Goal: Information Seeking & Learning: Learn about a topic

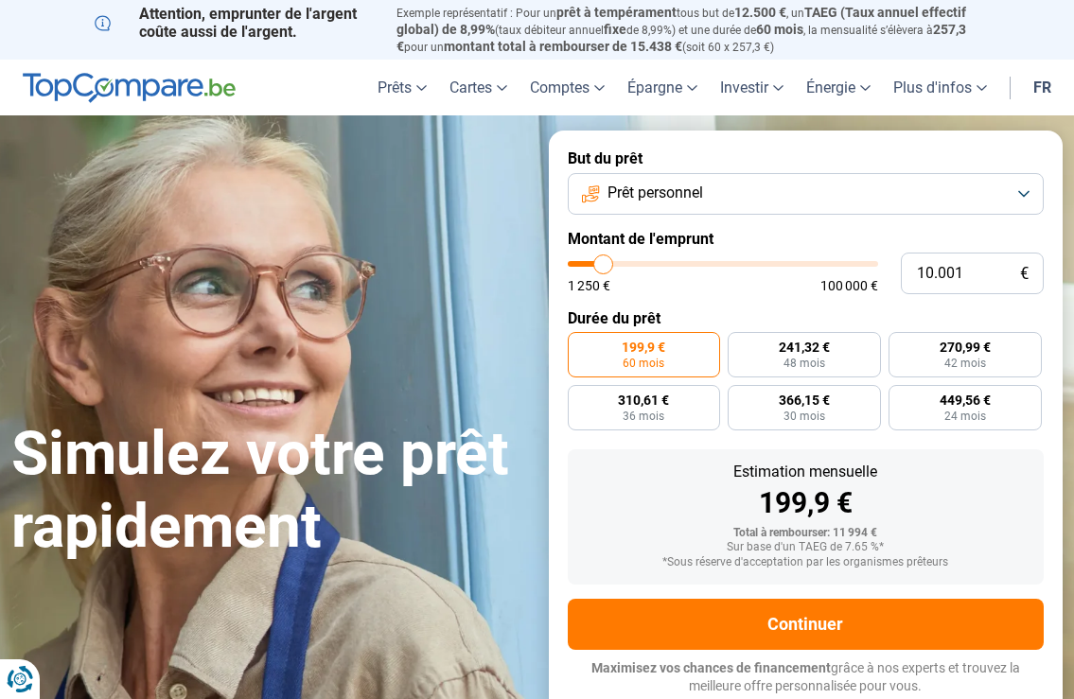
type input "9.500"
type input "9500"
type input "11.250"
type input "11250"
type input "12.750"
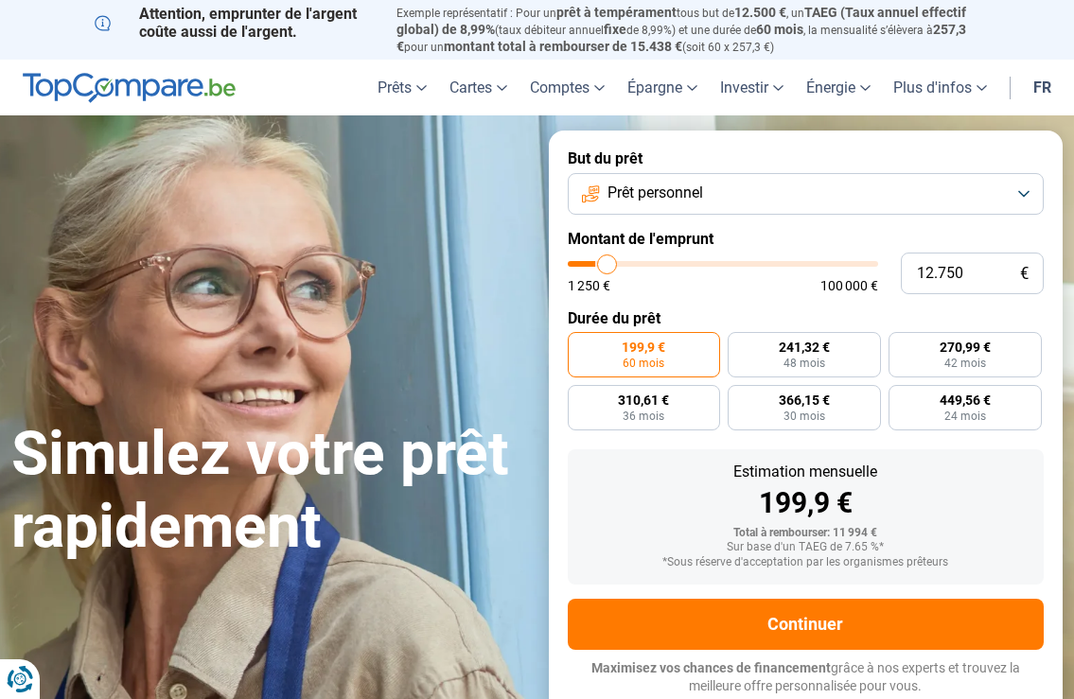
type input "12750"
type input "13.750"
type input "13750"
type input "16.750"
type input "16750"
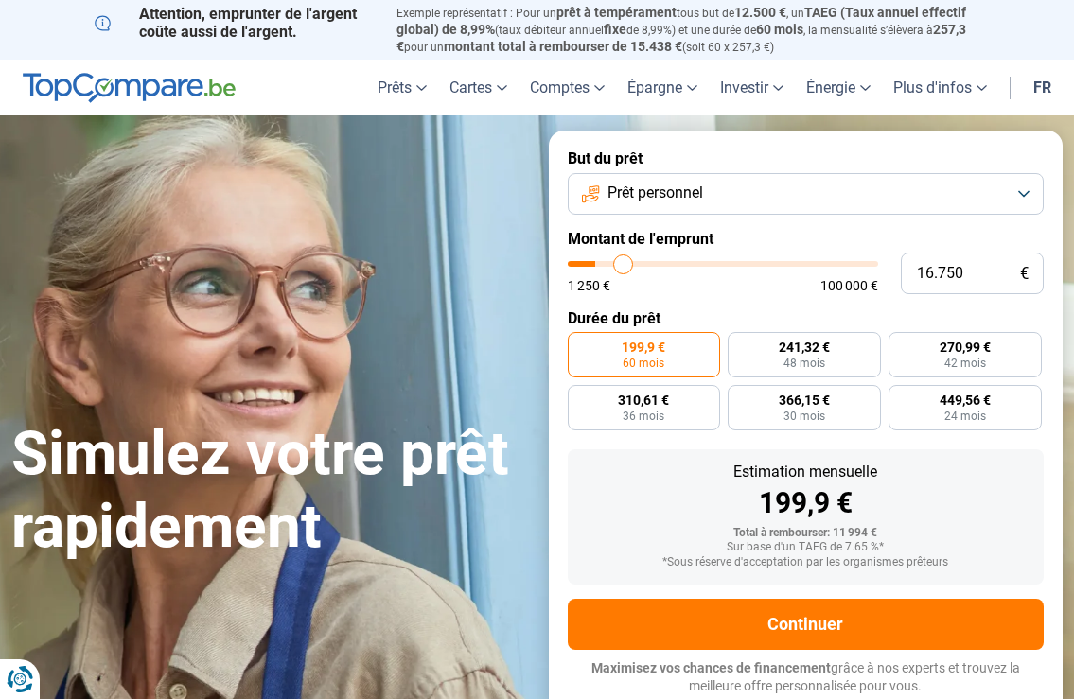
type input "19.500"
type input "19500"
type input "21.250"
type input "21250"
type input "23.500"
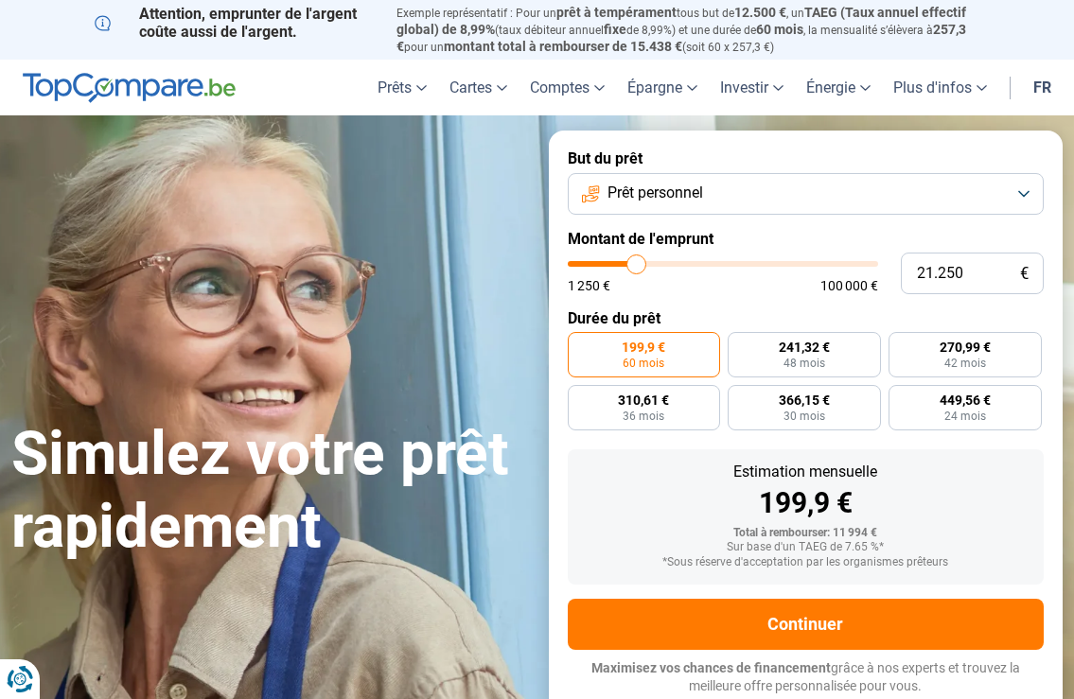
type input "23500"
type input "26.500"
type input "26500"
type input "27.250"
type input "27250"
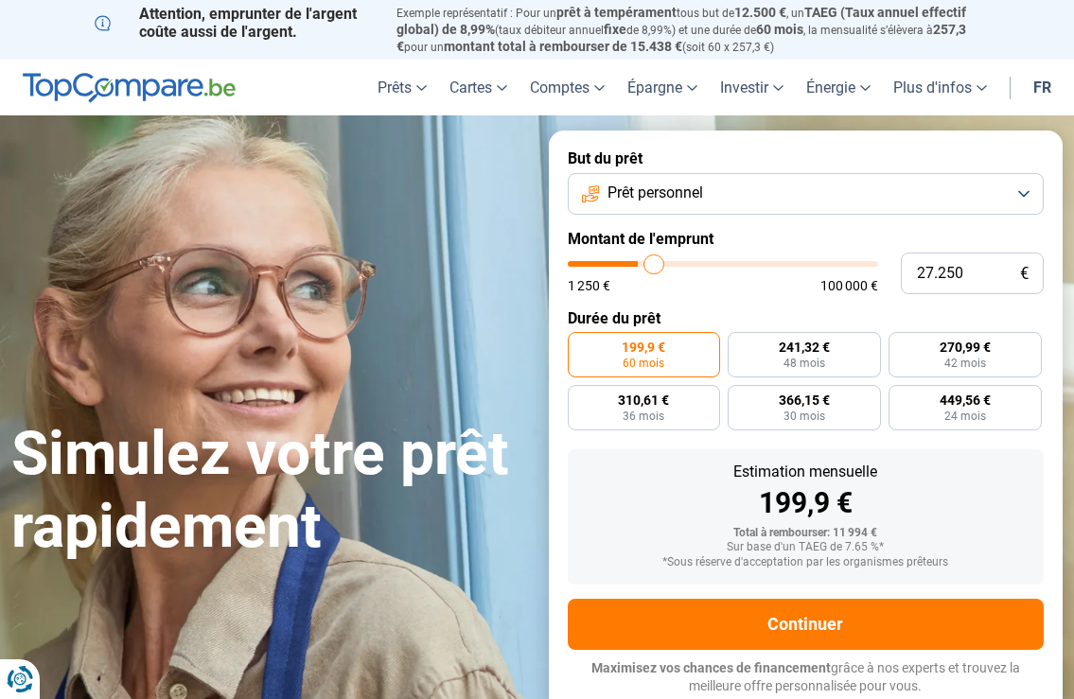
type input "28.250"
type input "28250"
type input "28.500"
type input "28500"
type input "29.250"
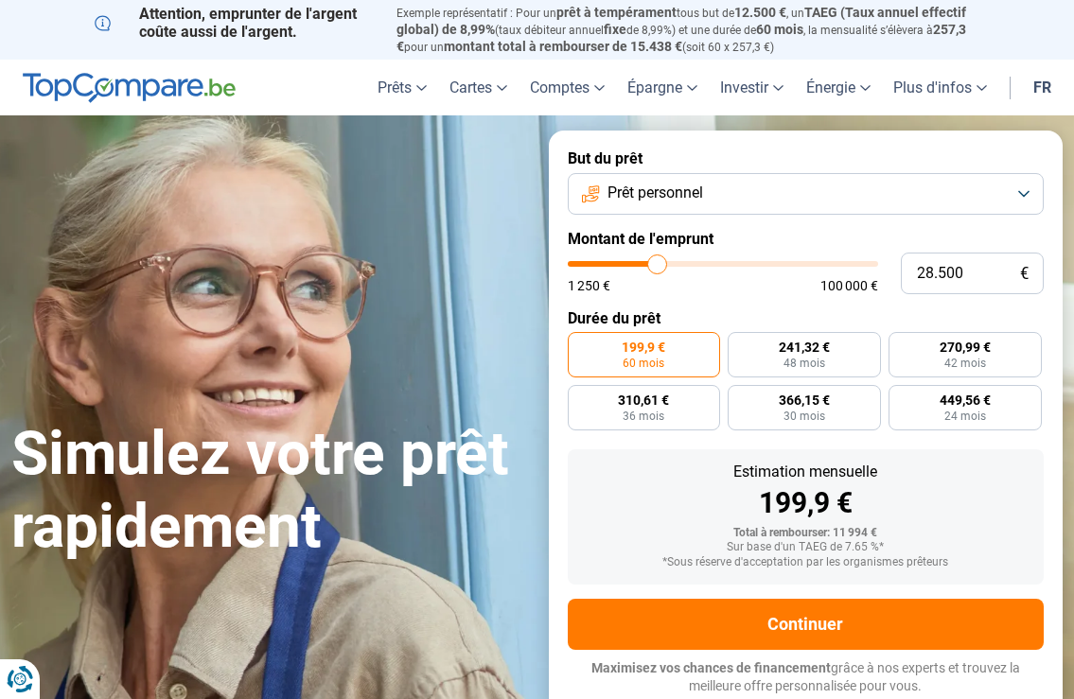
type input "29250"
type input "29.500"
type input "29500"
type input "30.250"
type input "30250"
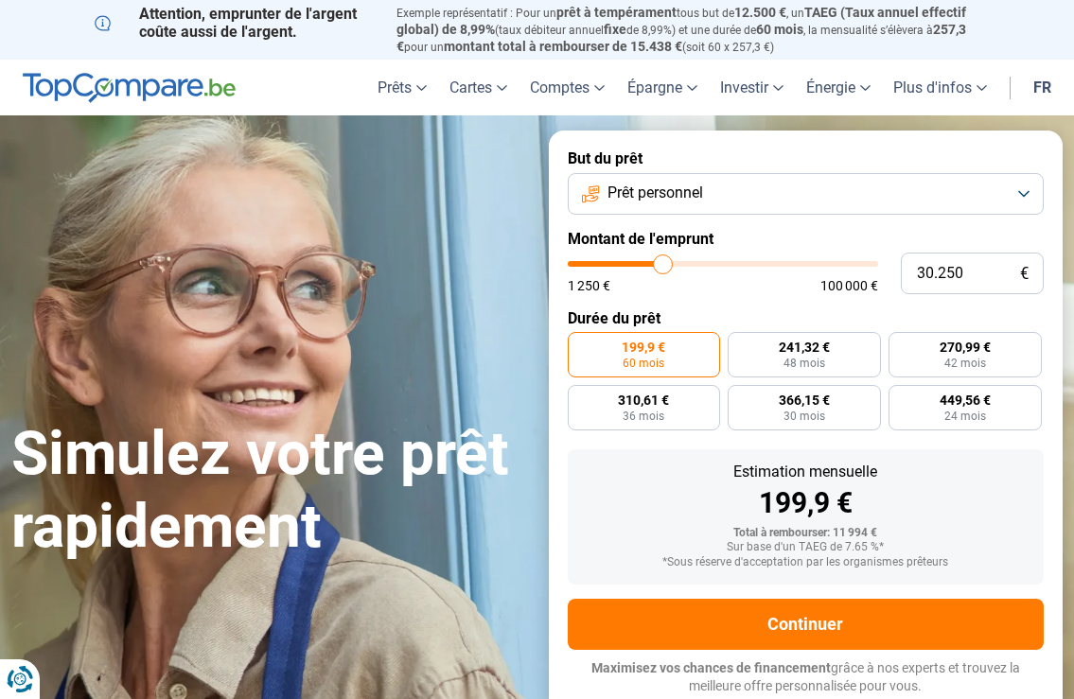
type input "31.000"
type input "31000"
type input "31.750"
type input "31750"
type input "32.500"
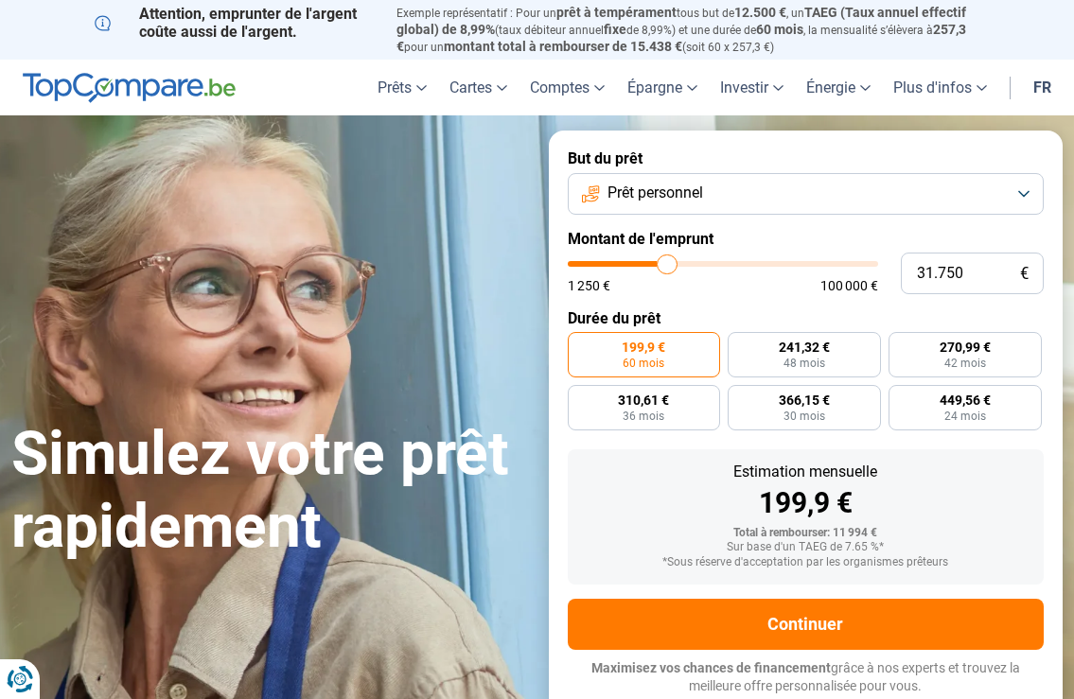
type input "32500"
type input "31.750"
type input "31750"
type input "31.500"
type input "31500"
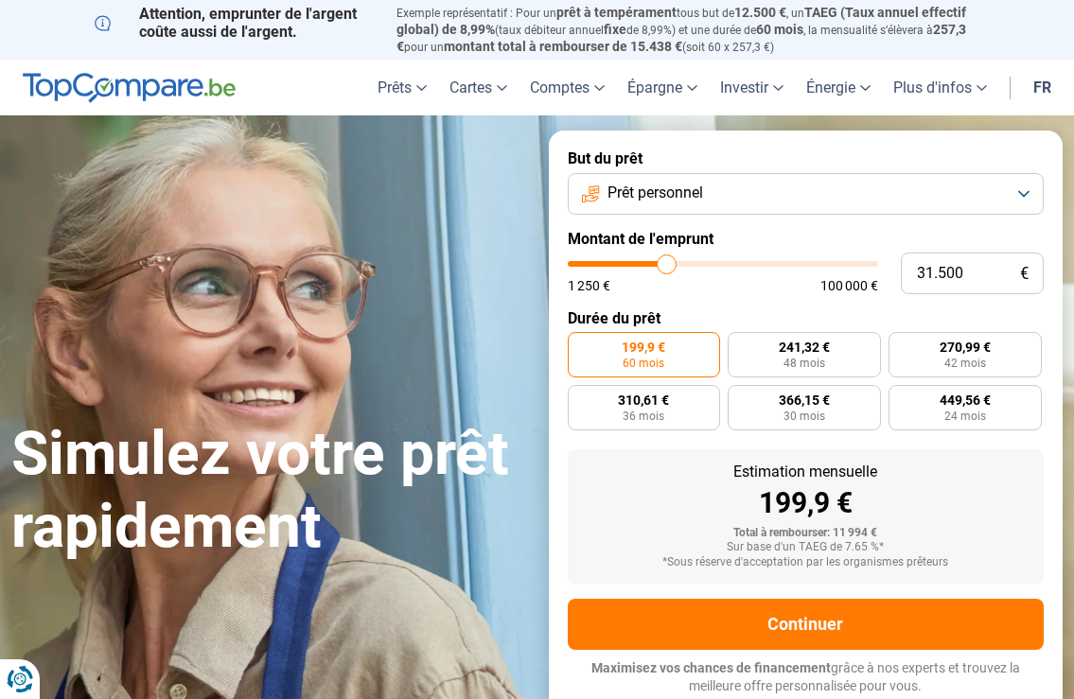
type input "30.750"
type input "30750"
type input "30.500"
type input "30500"
type input "30.250"
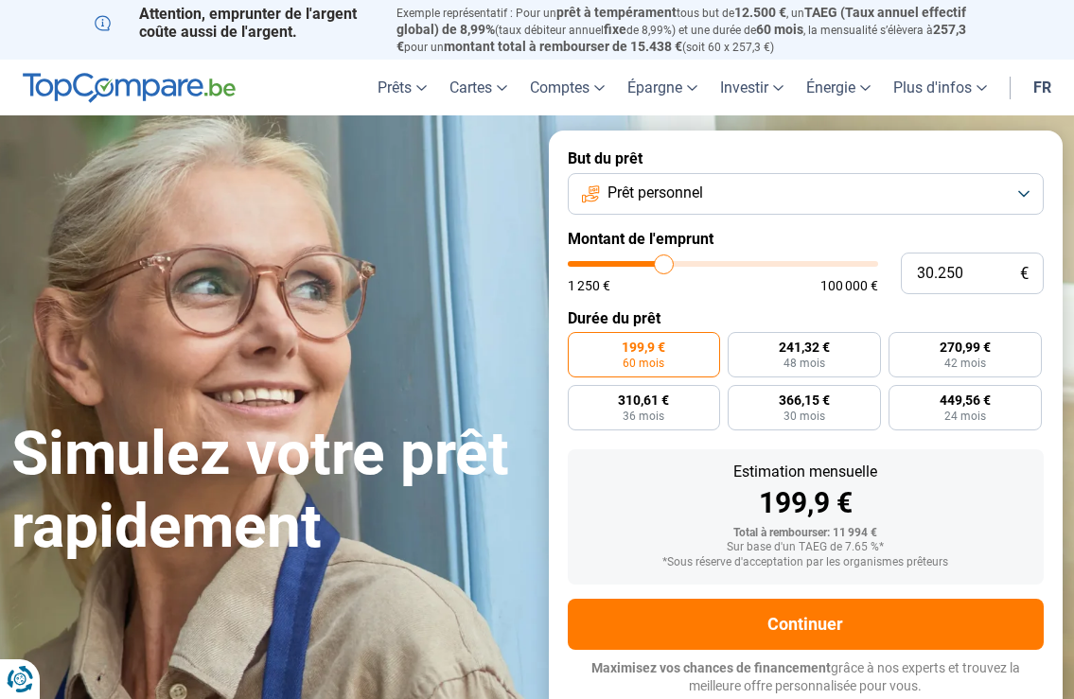
type input "30250"
type input "29.750"
type input "29750"
type input "29.500"
type input "29500"
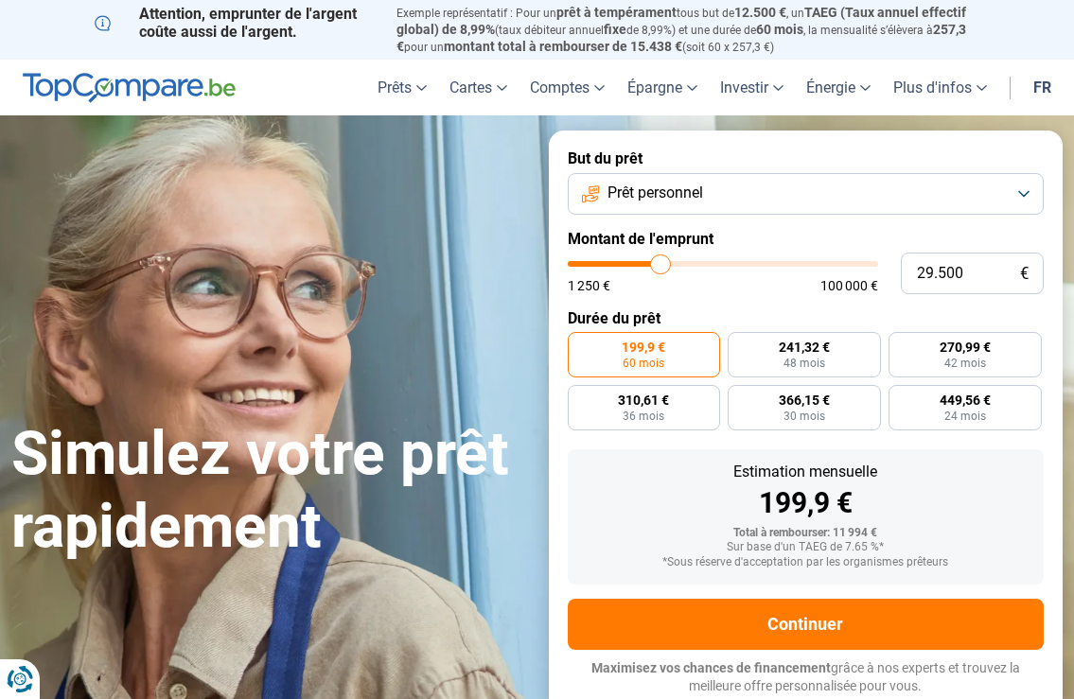
type input "29.750"
type input "29750"
type input "30.250"
type input "30250"
type input "30.500"
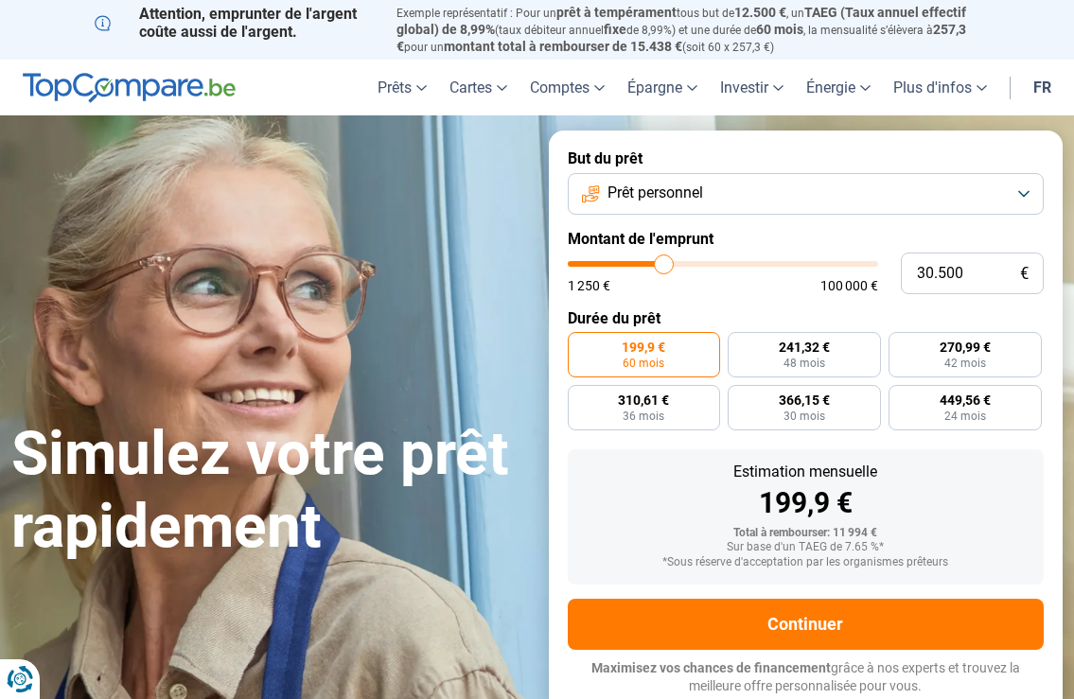
drag, startPoint x: 602, startPoint y: 264, endPoint x: 663, endPoint y: 265, distance: 61.5
type input "30500"
click at [663, 265] on input "range" at bounding box center [723, 264] width 310 height 6
radio input "false"
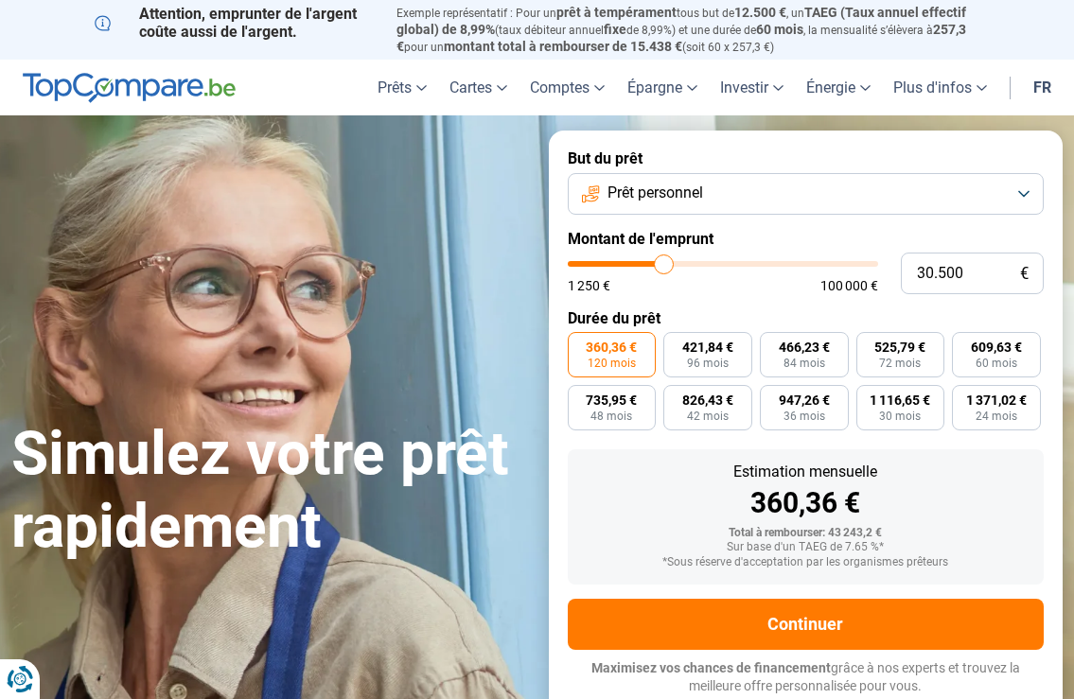
type input "29.750"
type input "29750"
type input "29.500"
type input "29500"
type input "29.250"
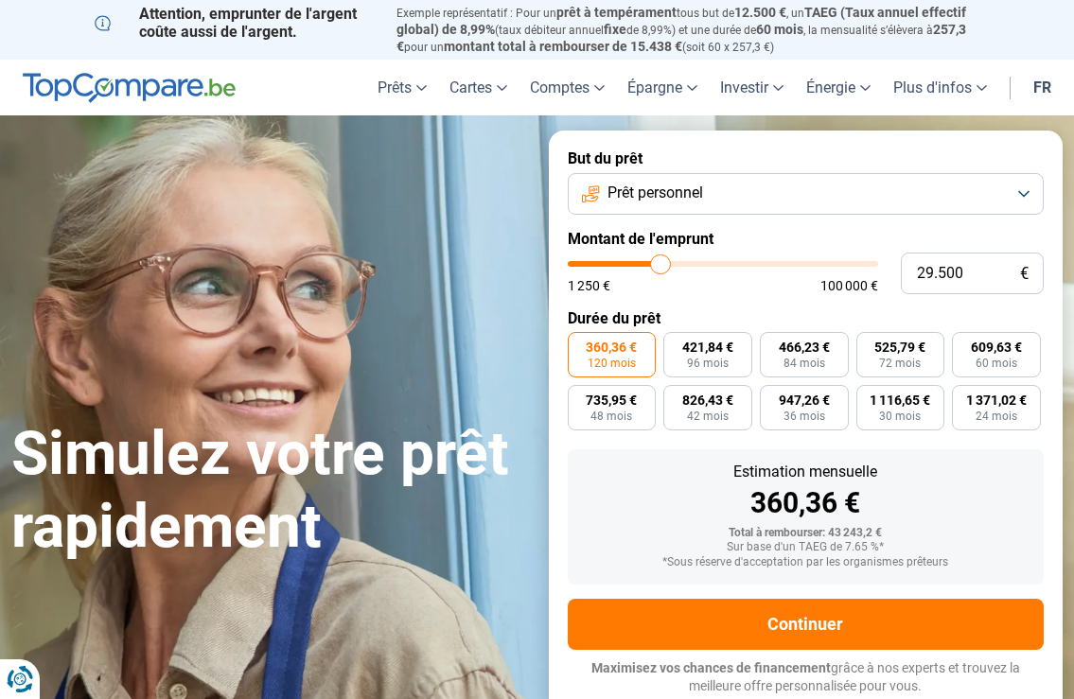
type input "29250"
type input "28.500"
type input "28500"
type input "28.250"
type input "28250"
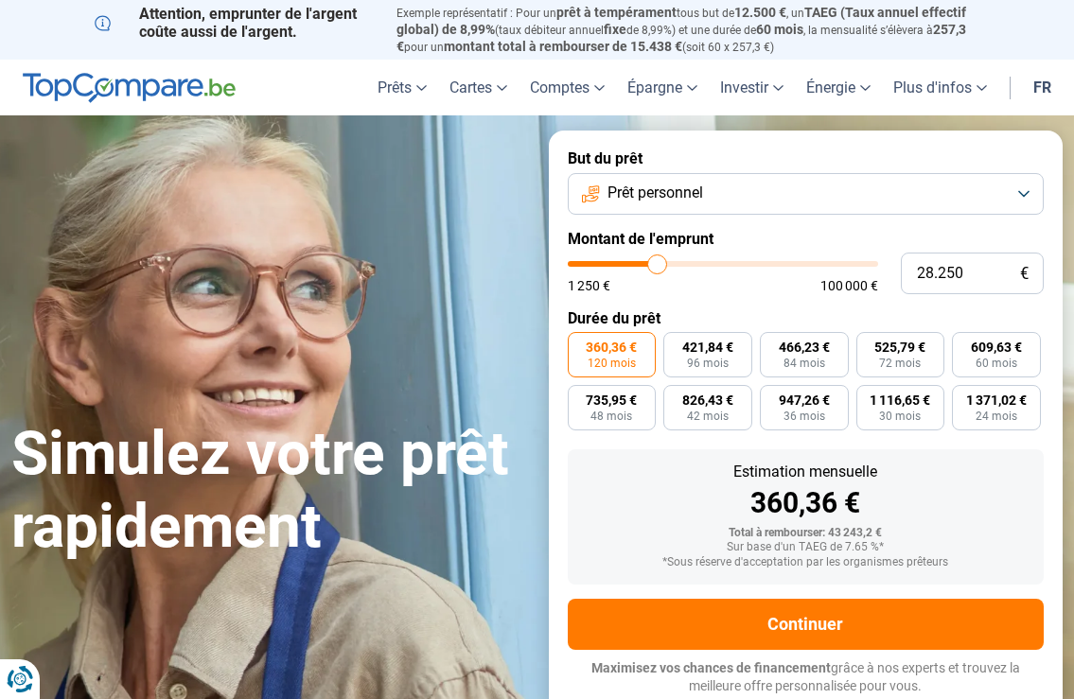
type input "27.500"
type input "27500"
type input "26.500"
type input "26500"
type input "25.750"
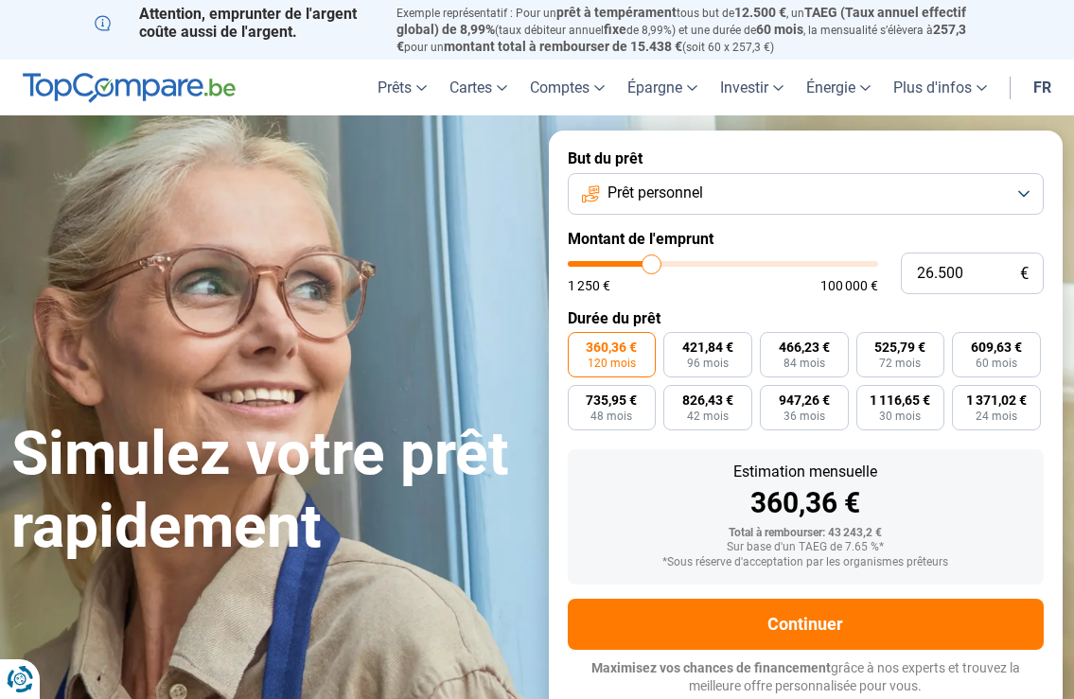
type input "25750"
type input "25.000"
type input "25000"
type input "24.250"
type input "24250"
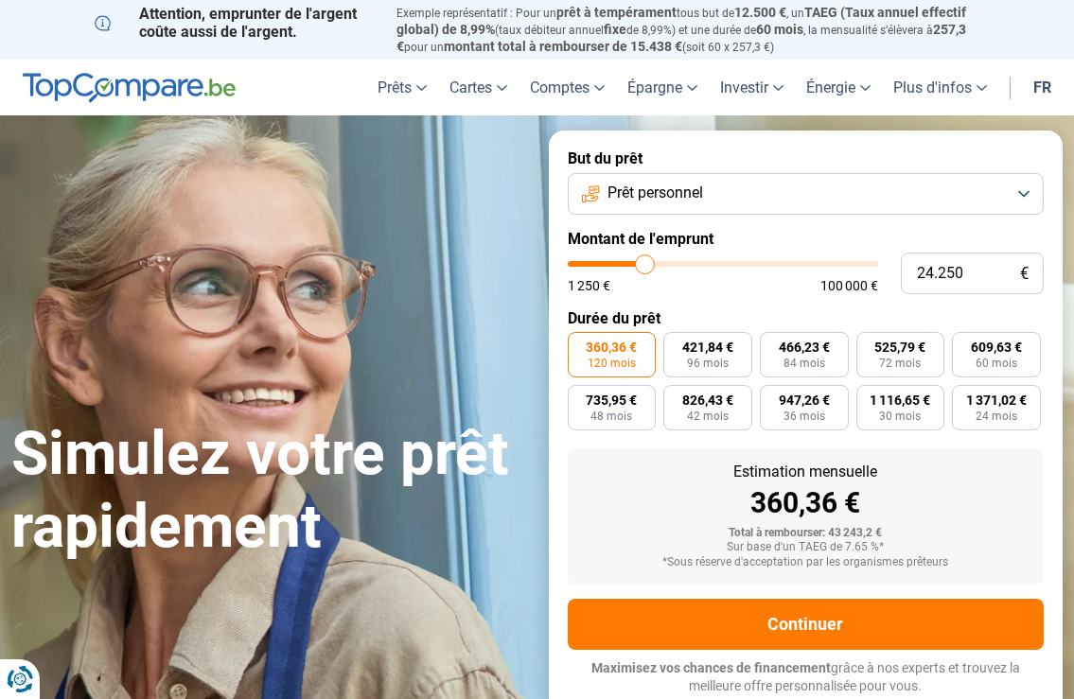
type input "24.000"
type input "24000"
type input "23.750"
drag, startPoint x: 662, startPoint y: 271, endPoint x: 644, endPoint y: 271, distance: 18.0
type input "23750"
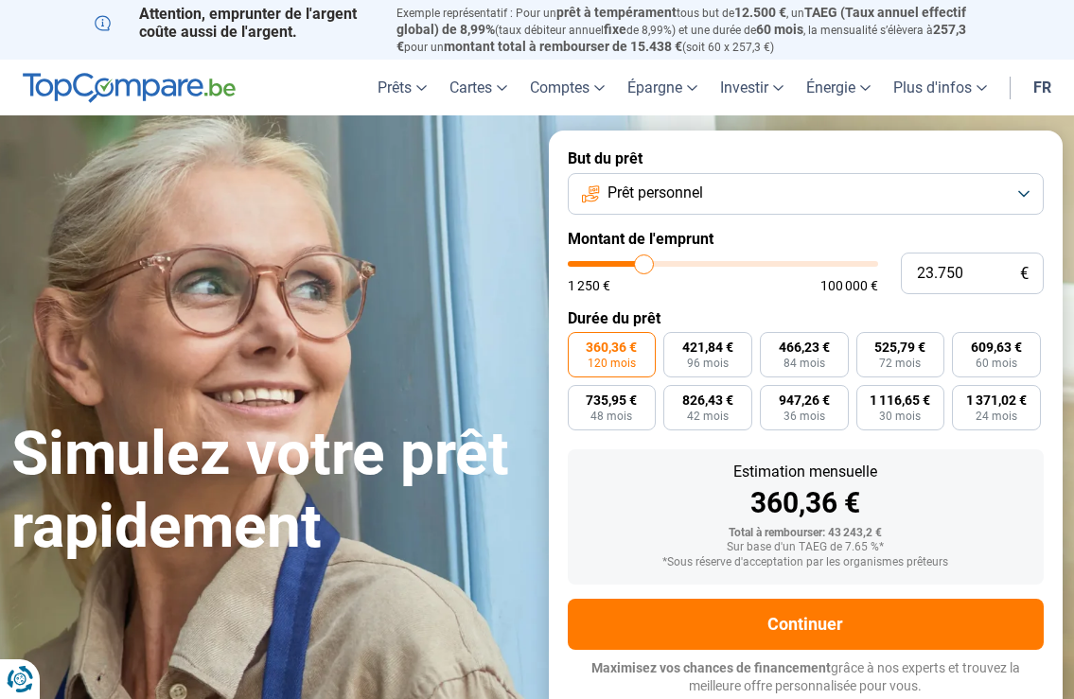
click at [644, 267] on input "range" at bounding box center [723, 264] width 310 height 6
type input "23.500"
type input "23500"
type input "23.000"
type input "23000"
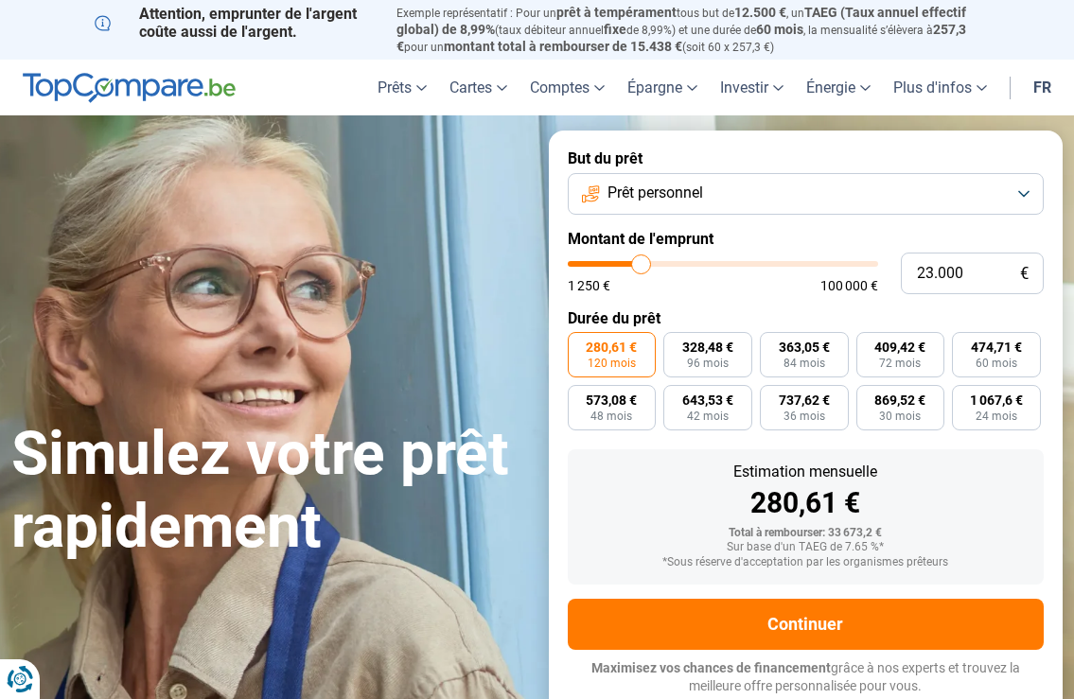
type input "22.750"
type input "22750"
type input "22.500"
type input "22500"
type input "22.000"
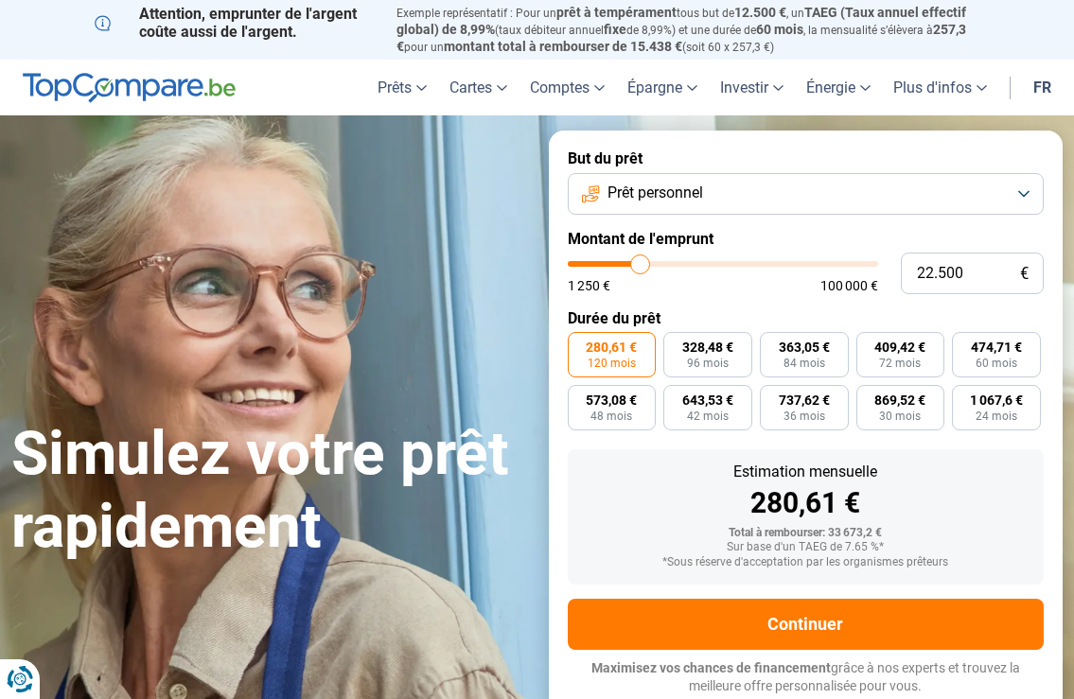
type input "22000"
type input "21.750"
type input "21750"
type input "21.500"
type input "21500"
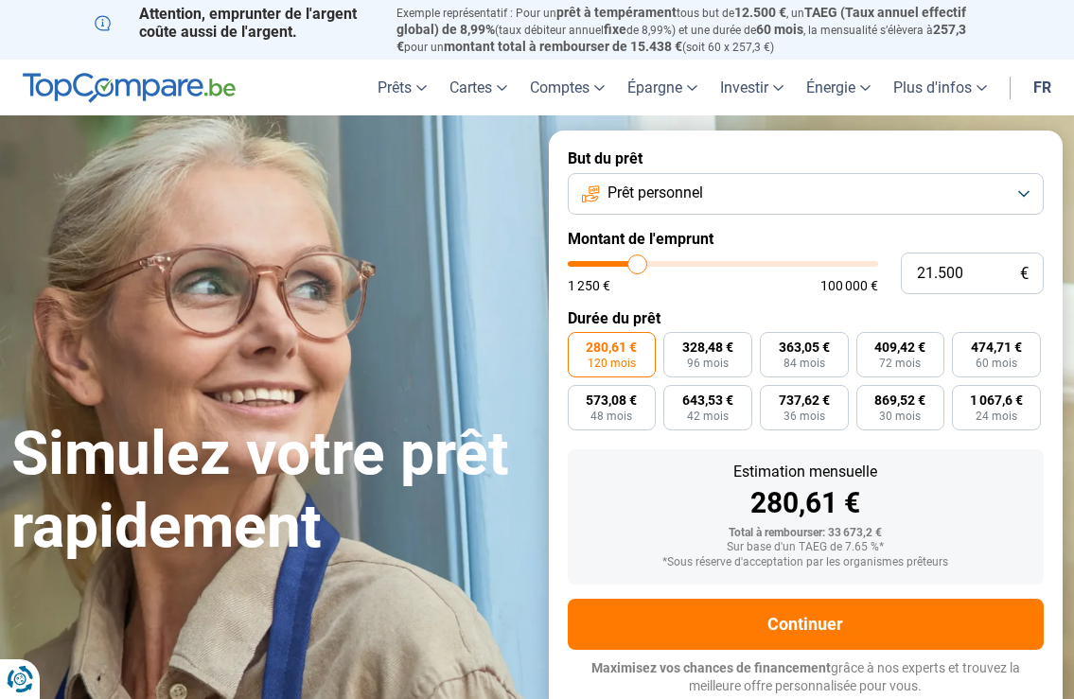
click at [637, 267] on input "range" at bounding box center [723, 264] width 310 height 6
type input "21.250"
type input "21250"
type input "20.750"
type input "20750"
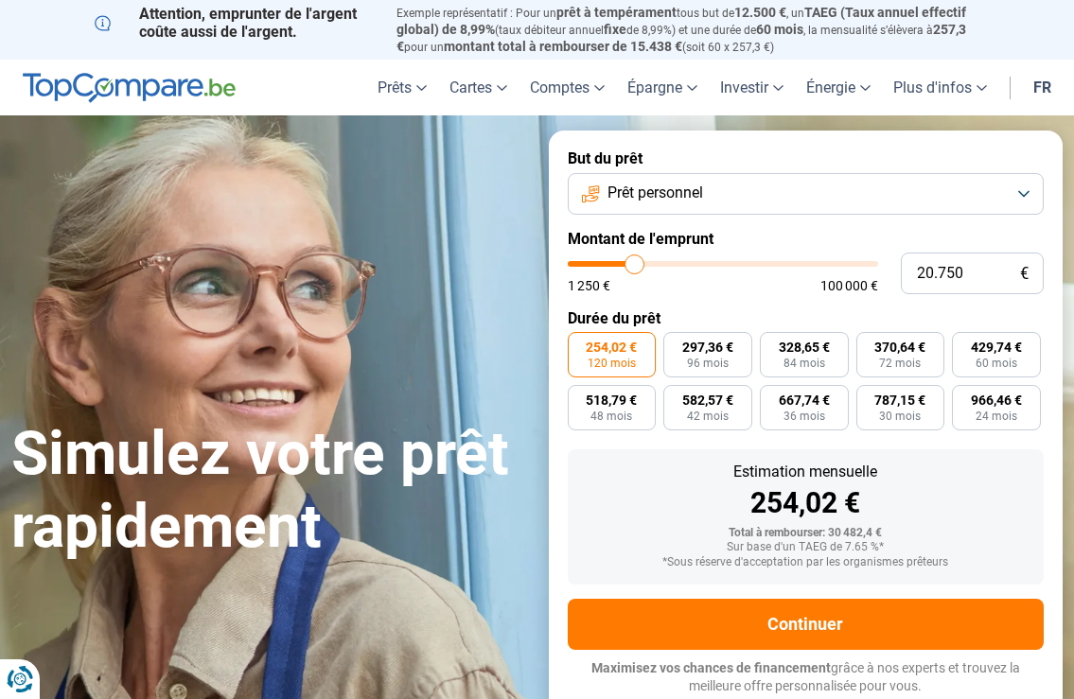
type input "20.250"
type input "20250"
type input "19.750"
type input "19750"
type input "19.000"
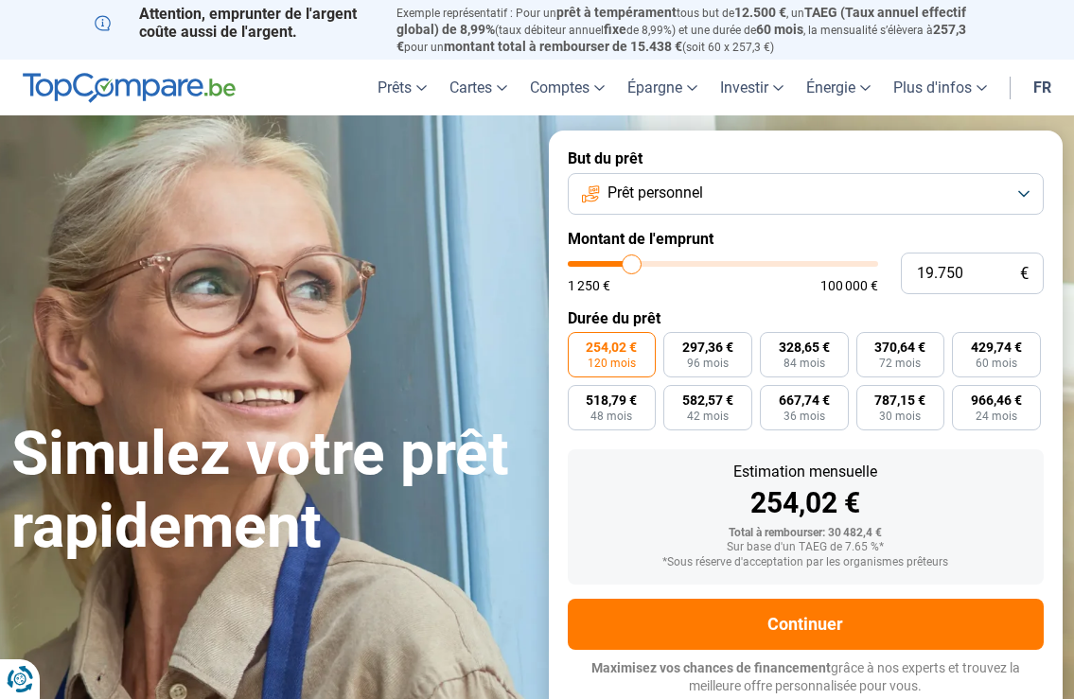
type input "19000"
type input "18.000"
type input "18000"
type input "17.250"
type input "17250"
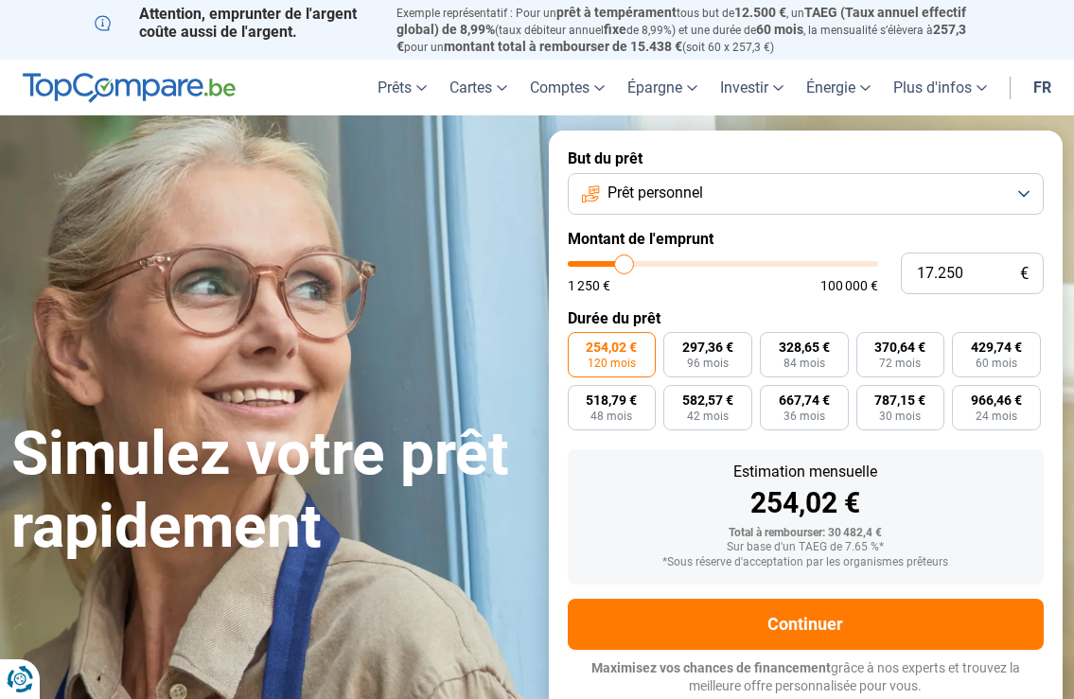
type input "16.750"
type input "16750"
type input "17.250"
type input "17250"
type input "17.500"
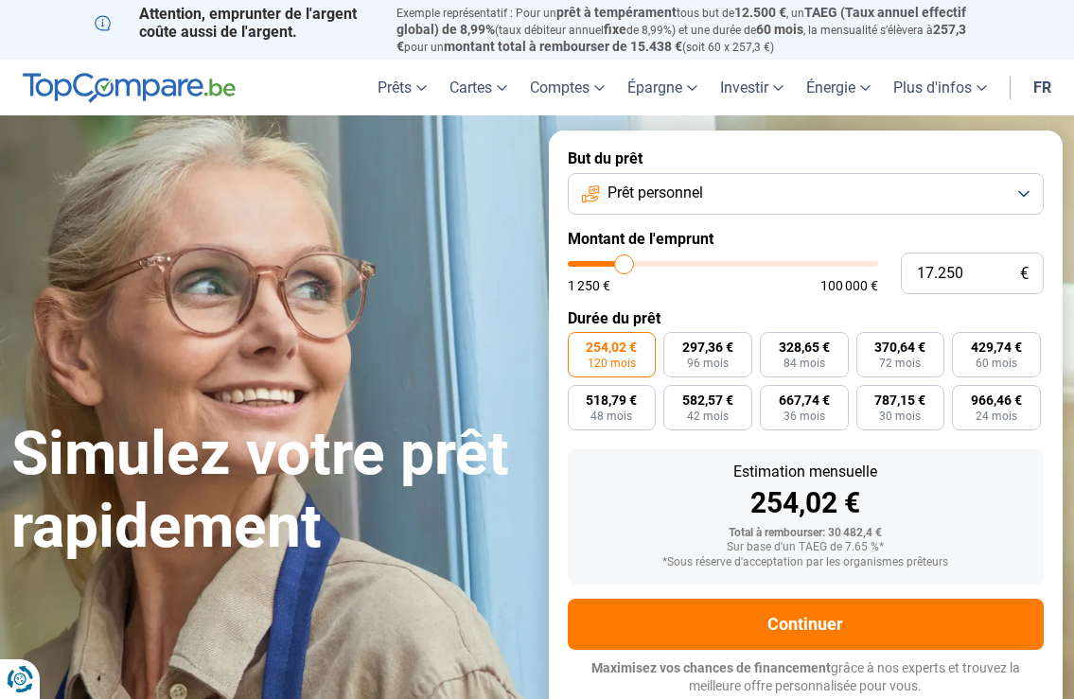
type input "17500"
type input "18.000"
type input "18000"
type input "18.250"
type input "18250"
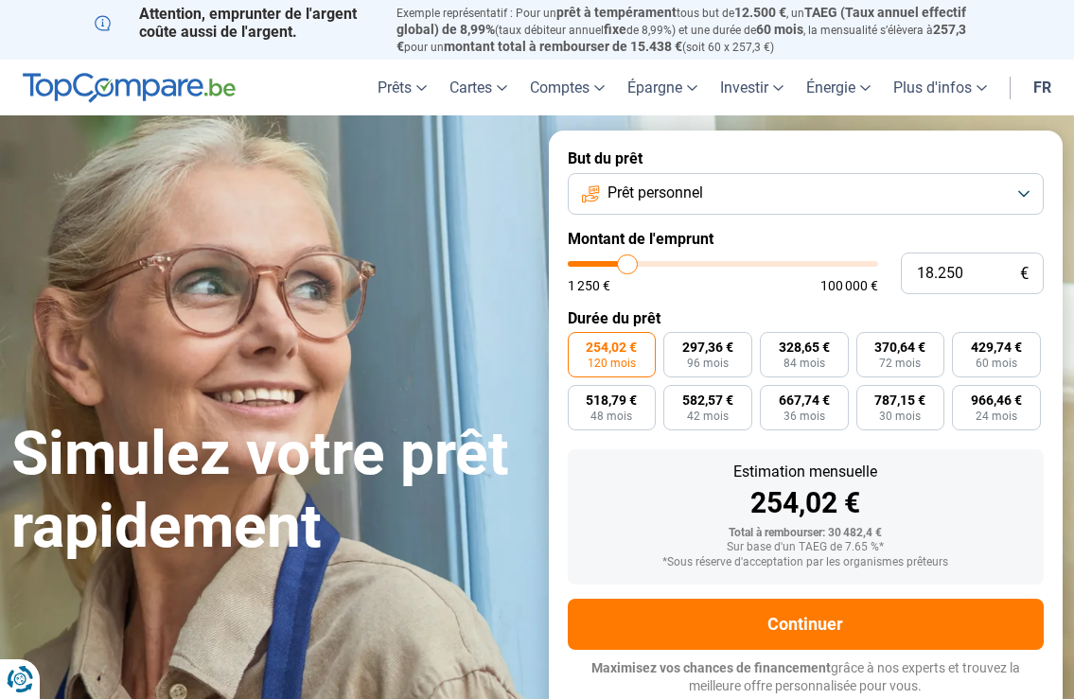
type input "18.500"
type input "18500"
type input "19.000"
type input "19000"
type input "19.500"
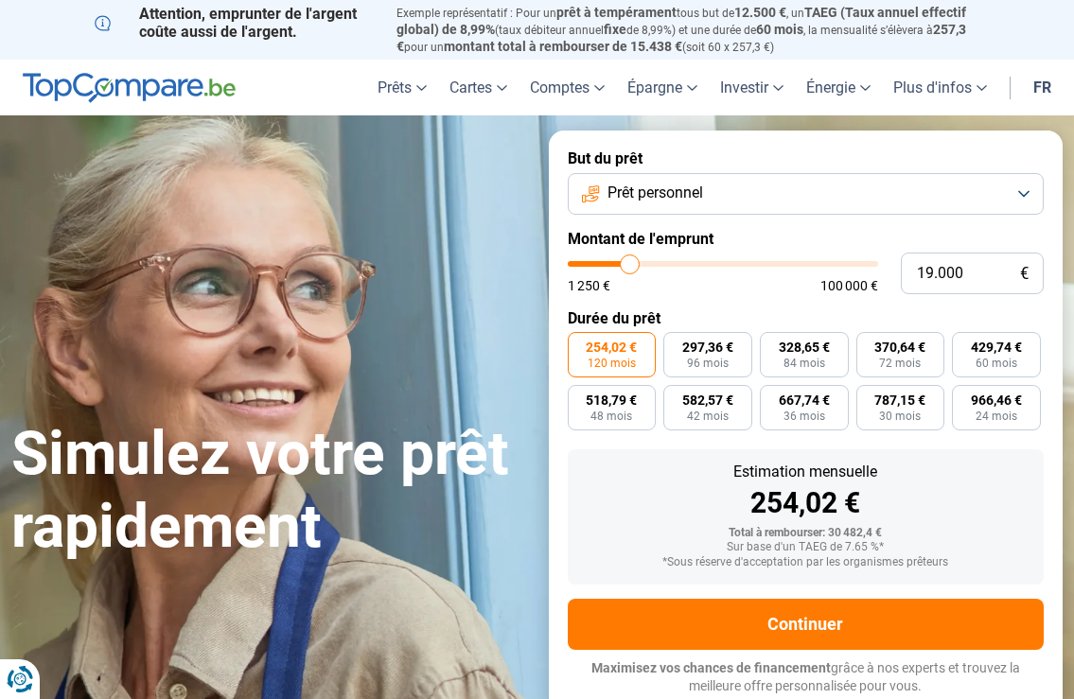
type input "19500"
type input "20.250"
type input "20250"
click at [633, 267] on input "range" at bounding box center [723, 264] width 310 height 6
type input "19.500"
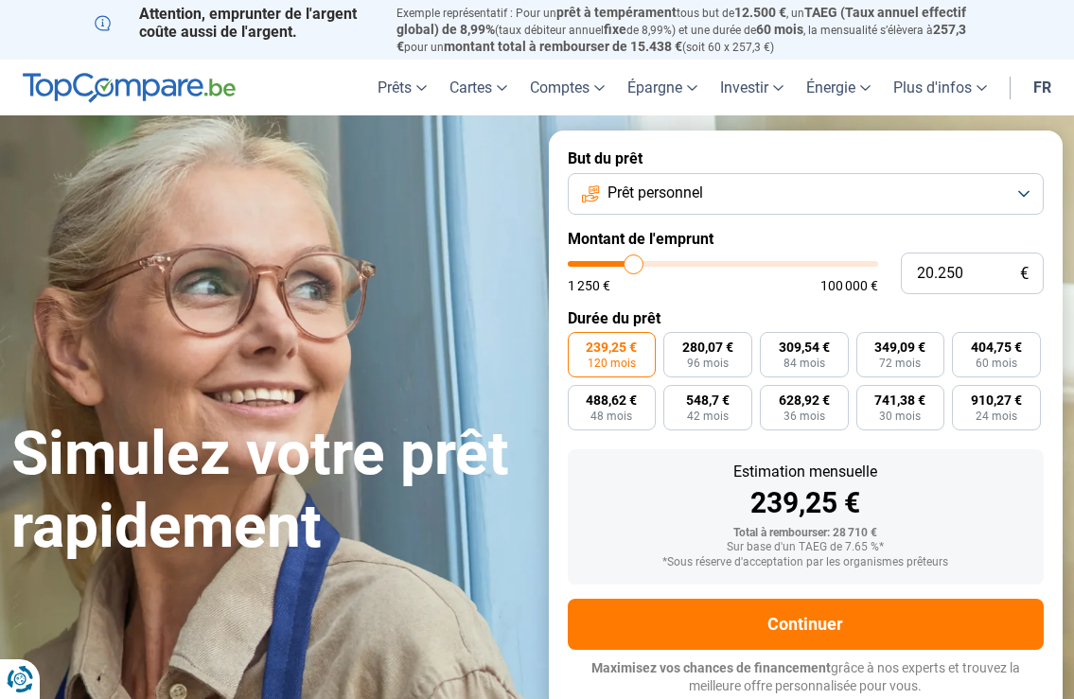
type input "19500"
type input "19.000"
type input "19000"
type input "17.250"
type input "17250"
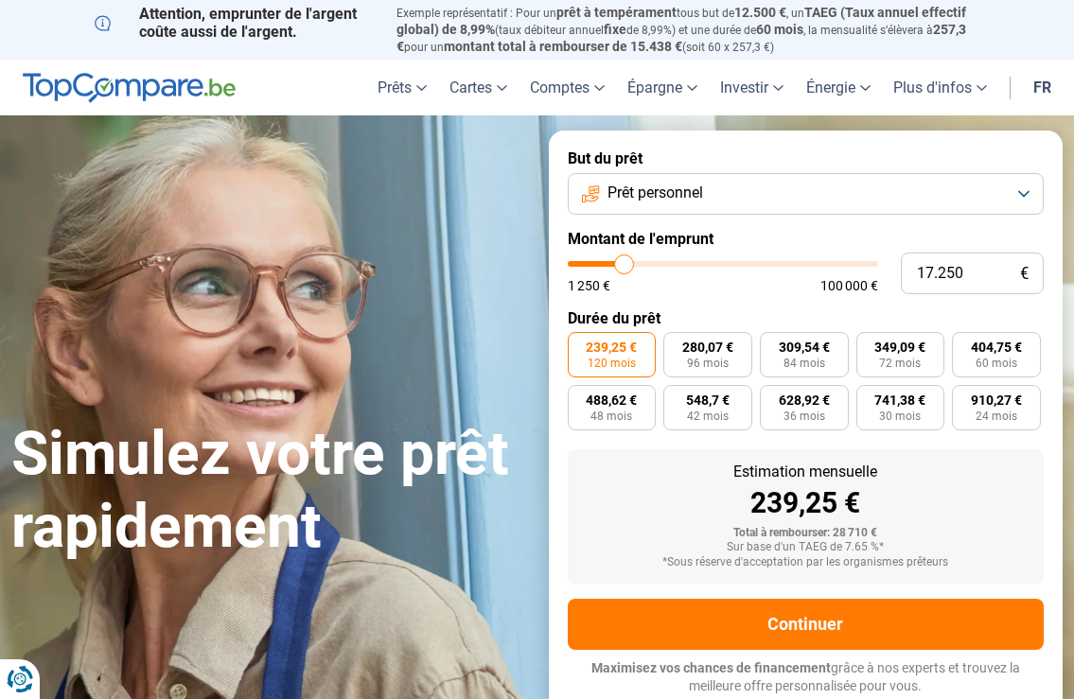
type input "17.000"
type input "17000"
type input "16.750"
type input "16750"
type input "16.250"
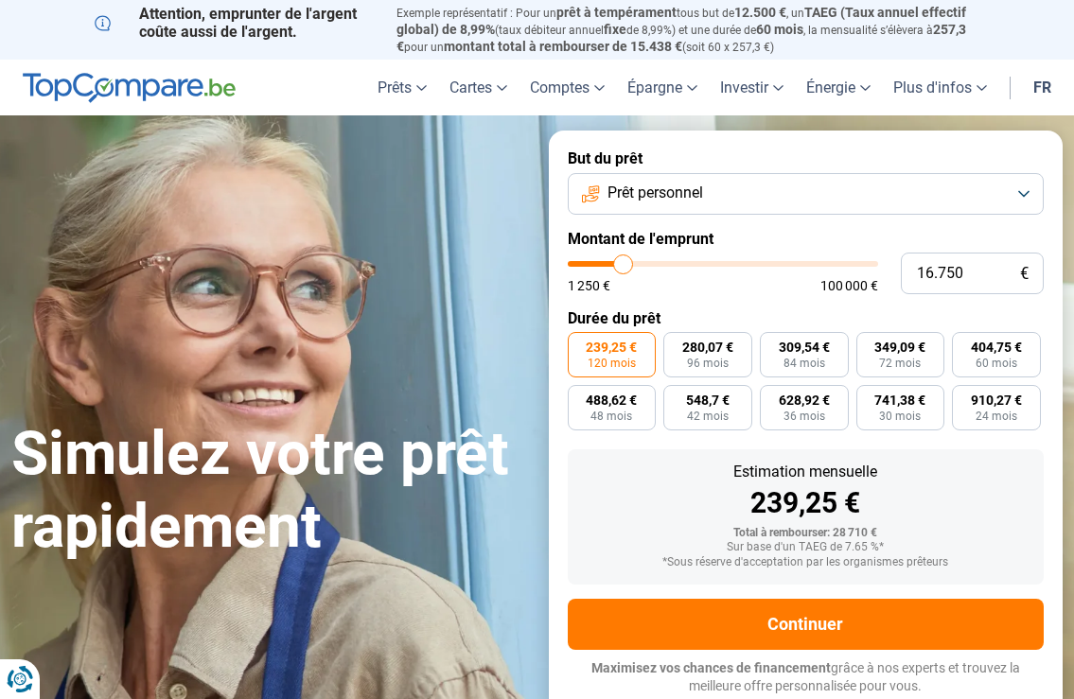
type input "16250"
type input "15.750"
type input "15750"
type input "15.000"
type input "15000"
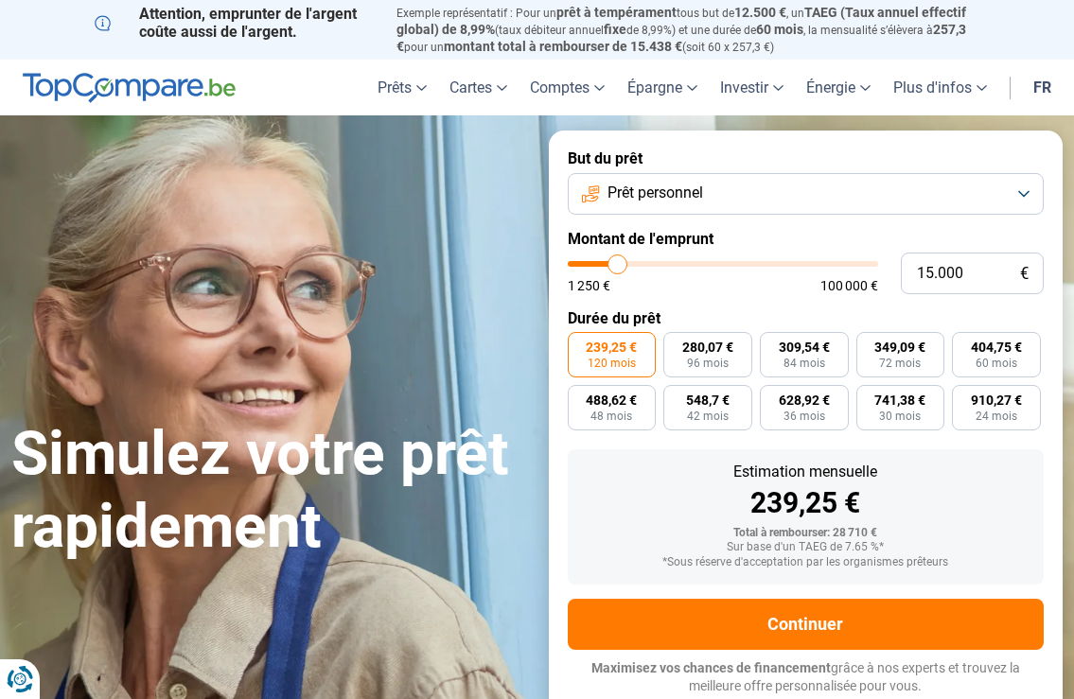
type input "14.750"
type input "14750"
type input "14.000"
drag, startPoint x: 631, startPoint y: 267, endPoint x: 615, endPoint y: 267, distance: 16.1
type input "14000"
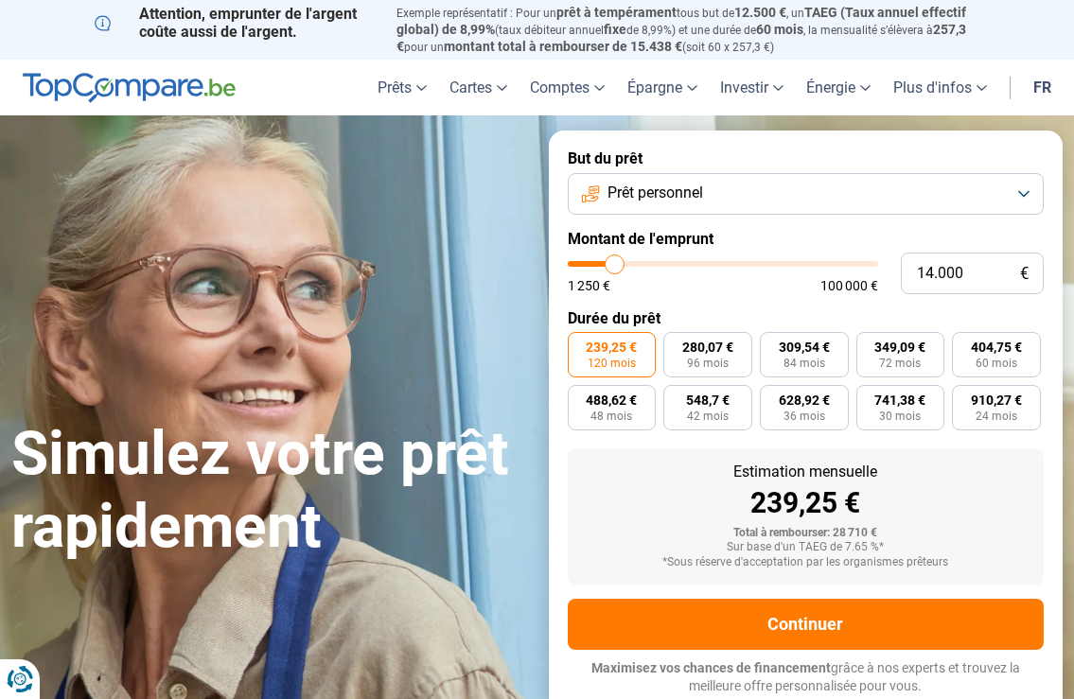
click at [615, 267] on input "range" at bounding box center [723, 264] width 310 height 6
radio input "true"
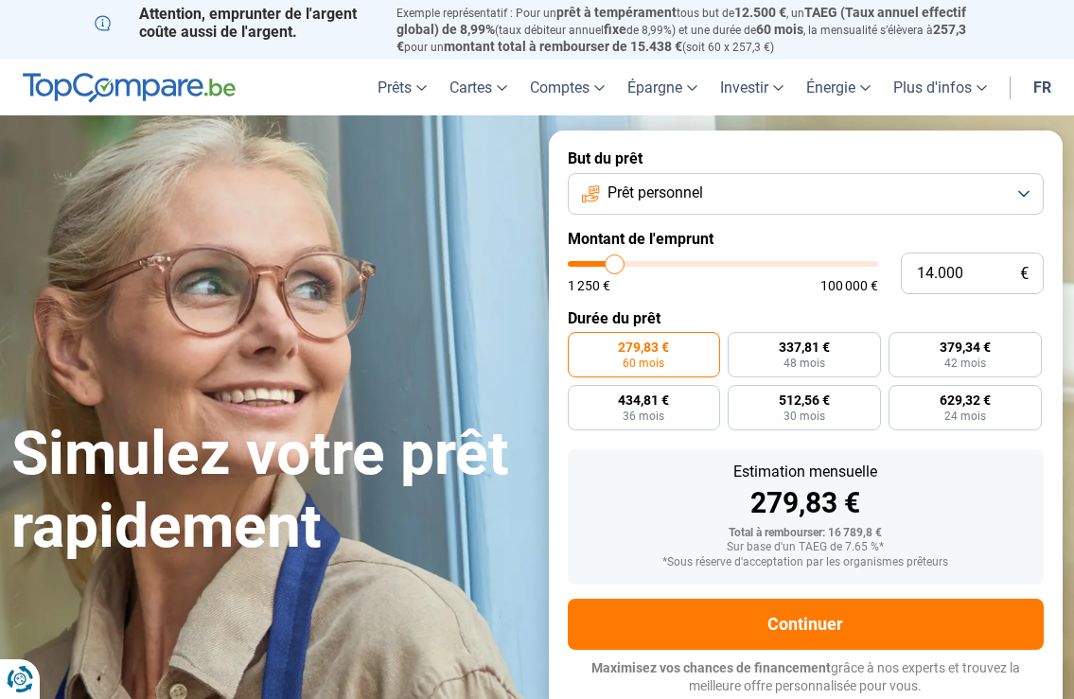
type input "14.500"
type input "14500"
type input "13.000"
type input "13000"
type input "12.500"
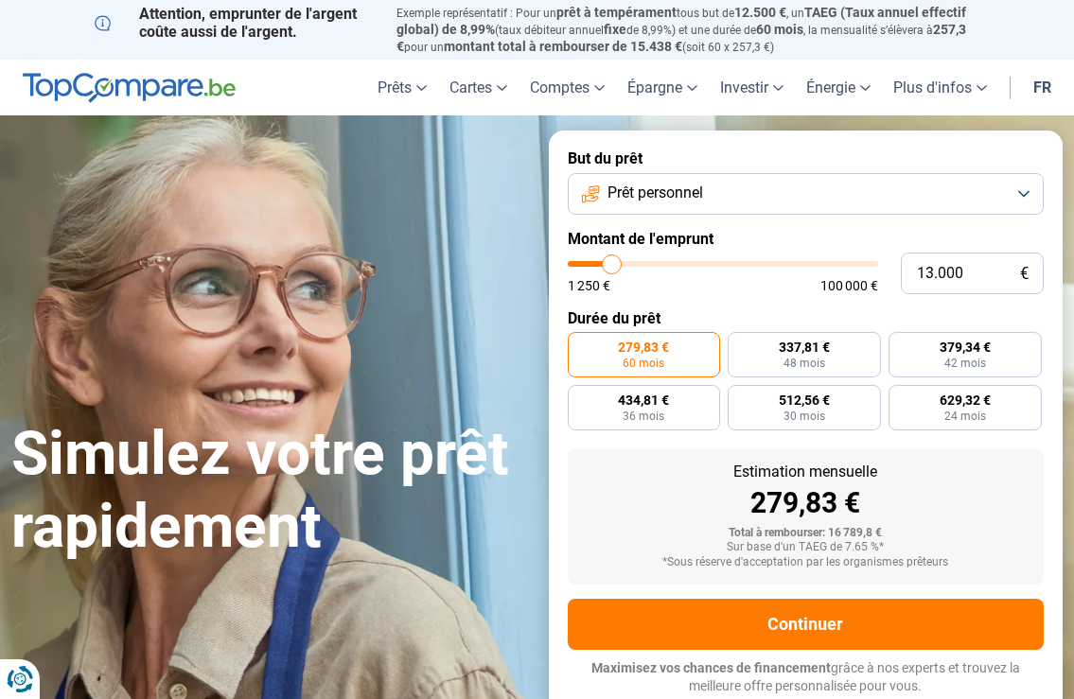
type input "12500"
type input "10.250"
type input "10250"
type input "7.750"
type input "7750"
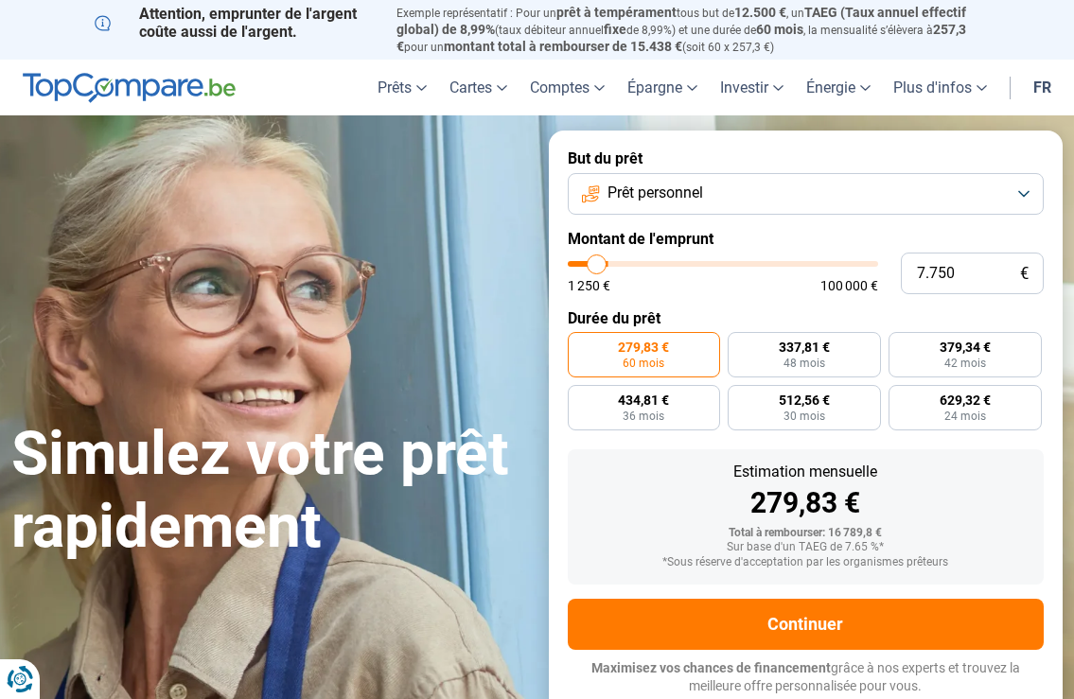
type input "6.000"
type input "6000"
type input "3.750"
type input "3750"
type input "2.750"
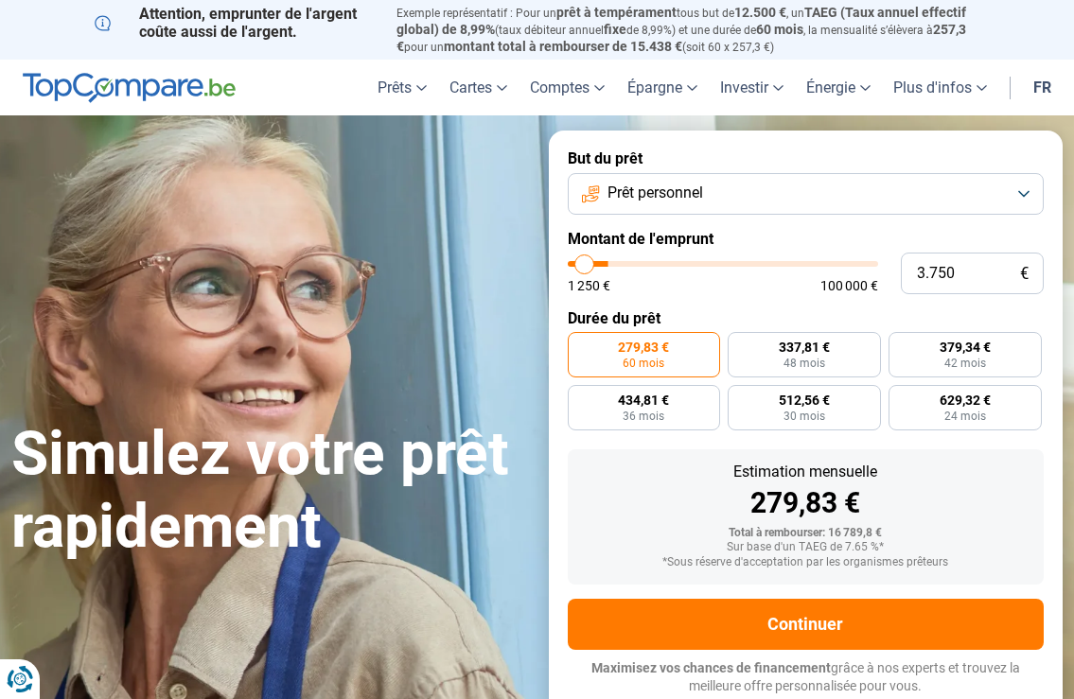
type input "2750"
type input "3.250"
type input "3250"
type input "3.500"
type input "3500"
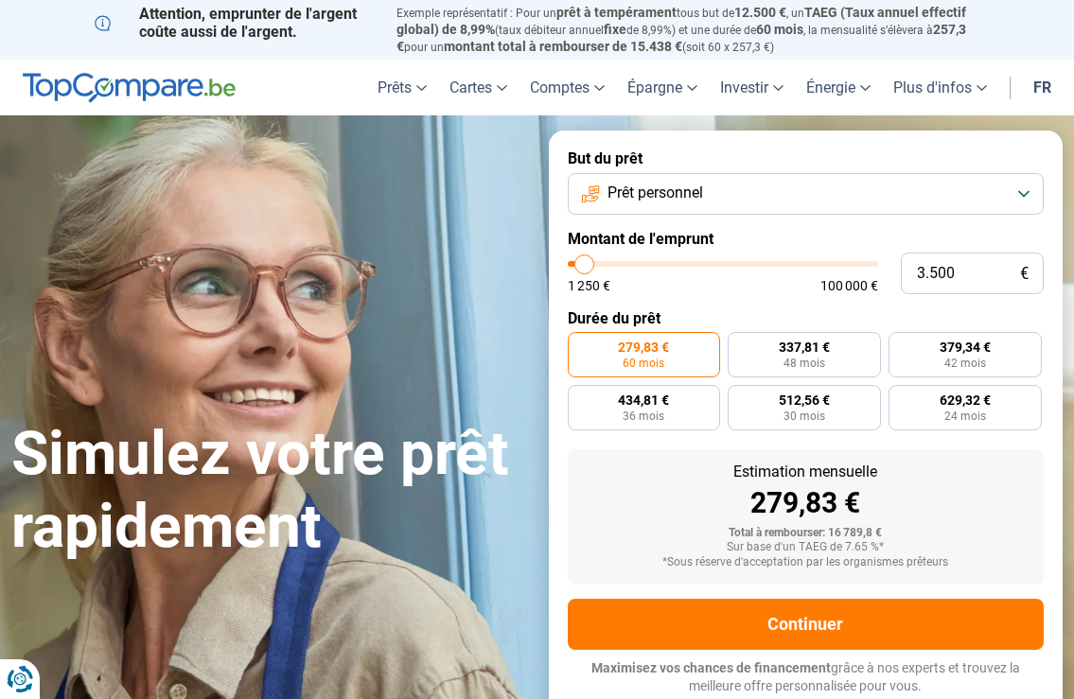
type input "3.750"
type input "3750"
type input "4.000"
type input "4000"
type input "4.500"
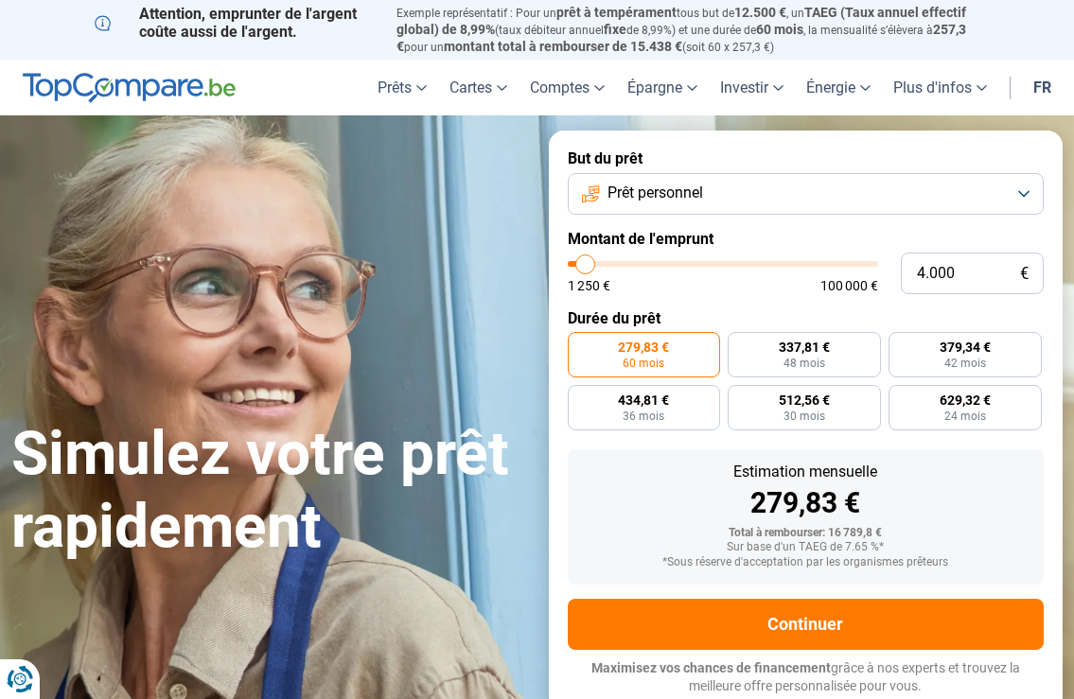
type input "4500"
type input "5.000"
drag, startPoint x: 616, startPoint y: 258, endPoint x: 589, endPoint y: 263, distance: 27.9
type input "5000"
click at [589, 263] on input "range" at bounding box center [723, 264] width 310 height 6
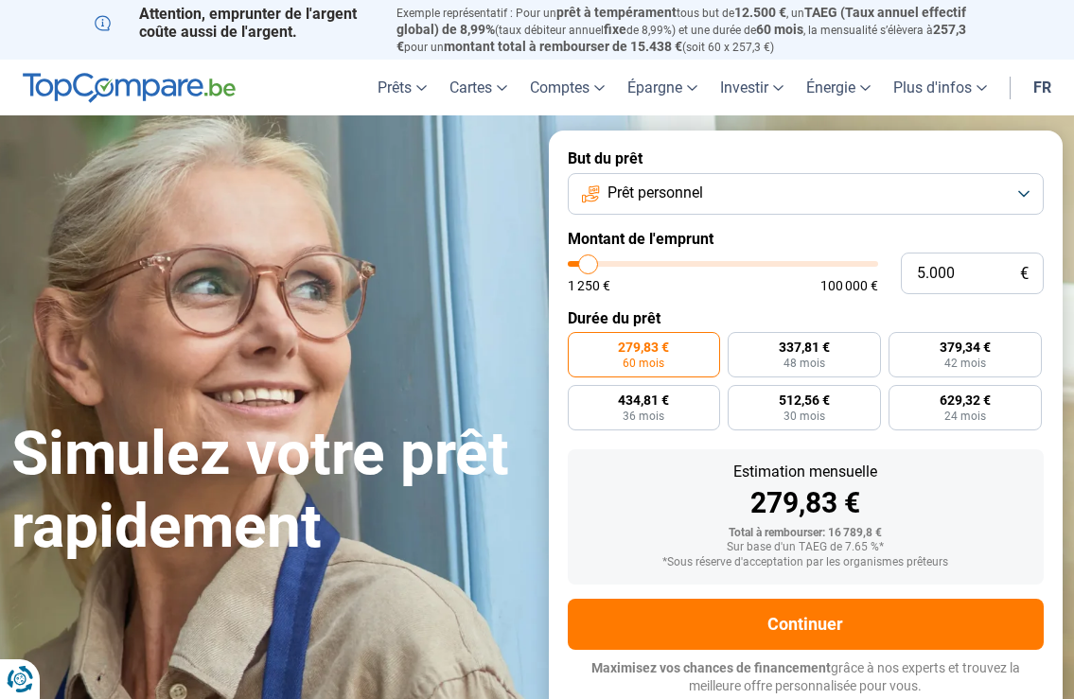
radio input "true"
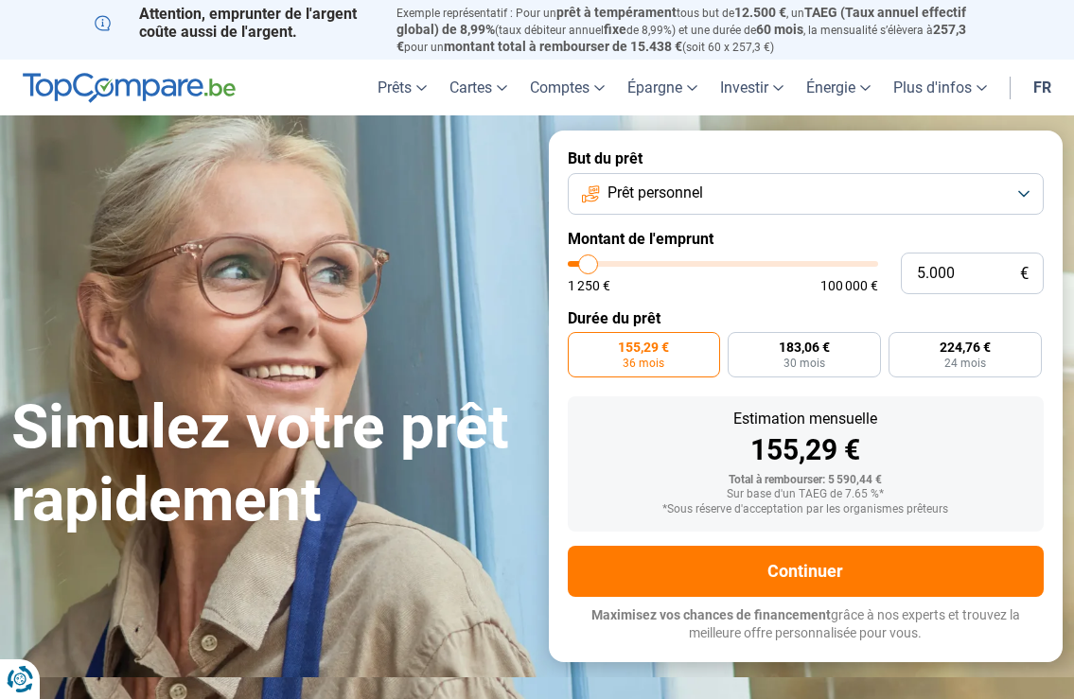
click at [1015, 191] on button "Prêt personnel" at bounding box center [806, 194] width 477 height 42
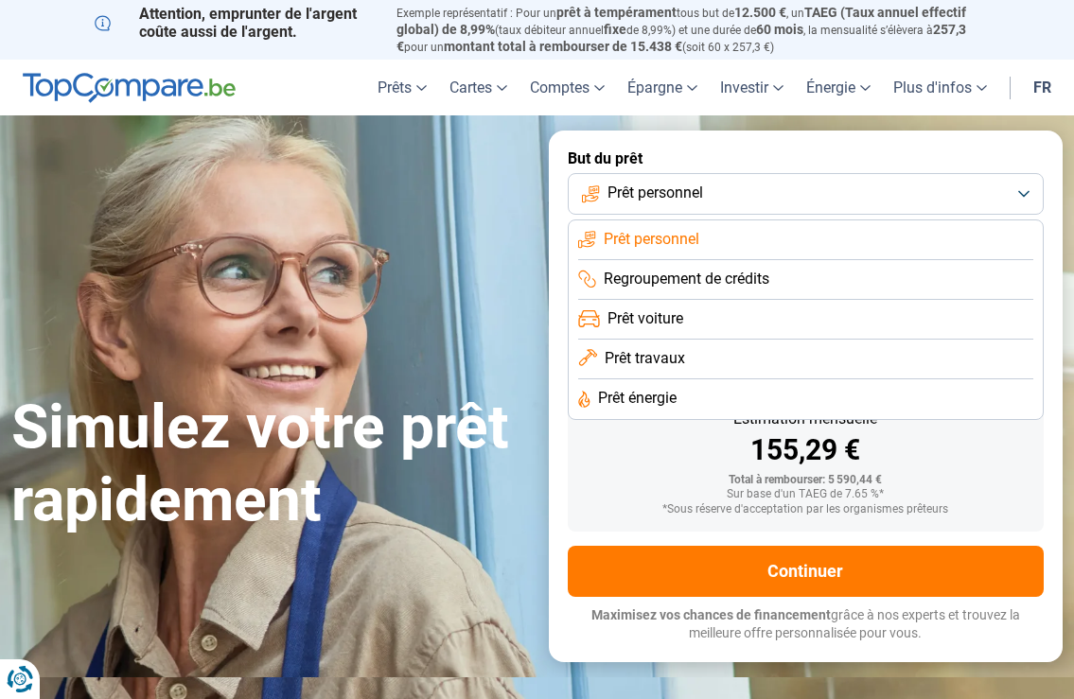
click at [1015, 191] on button "Prêt personnel" at bounding box center [806, 194] width 477 height 42
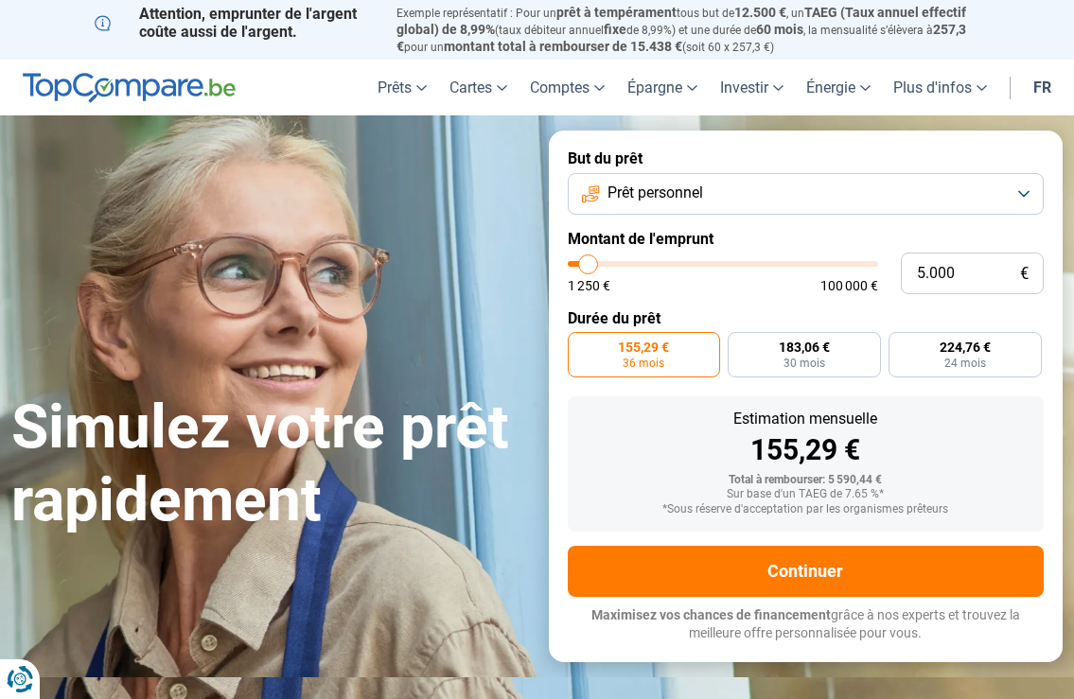
type input "4.750"
type input "4750"
type input "4.500"
type input "4500"
type input "4.000"
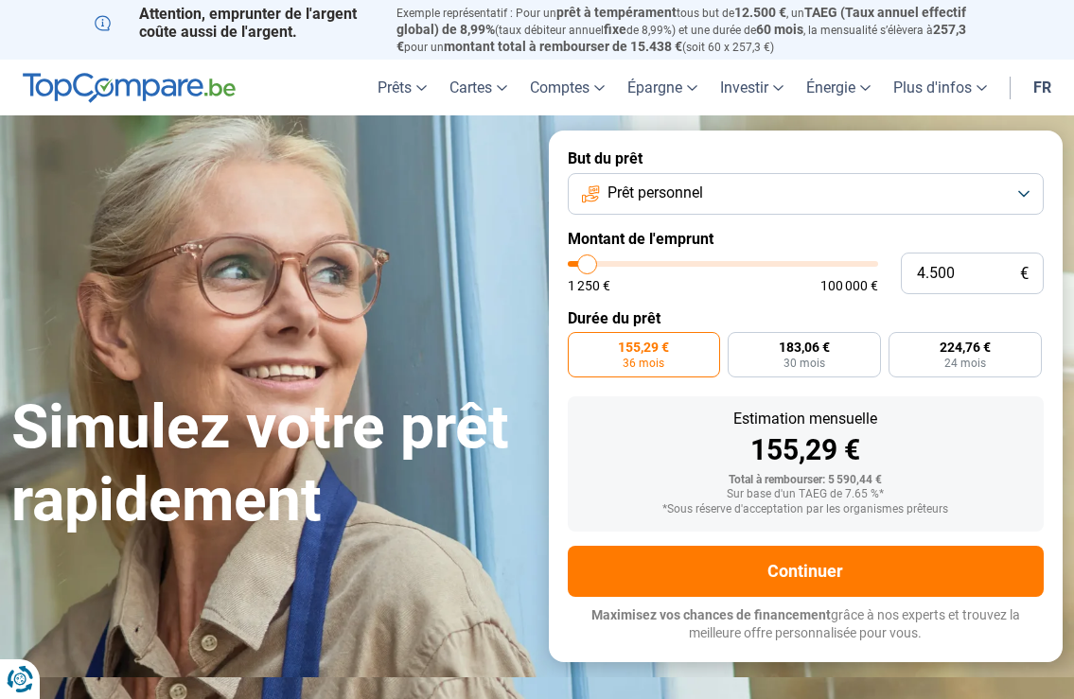
type input "4000"
type input "3.750"
type input "3750"
type input "3.250"
type input "3250"
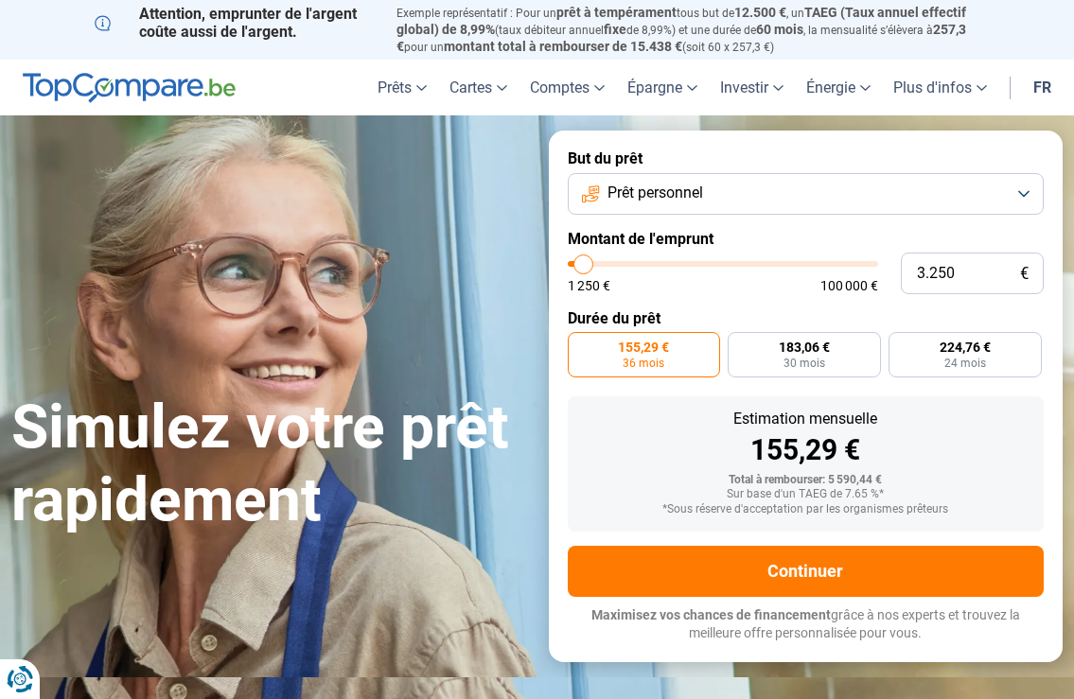
type input "2.750"
type input "2750"
click at [582, 267] on input "range" at bounding box center [723, 264] width 310 height 6
radio input "true"
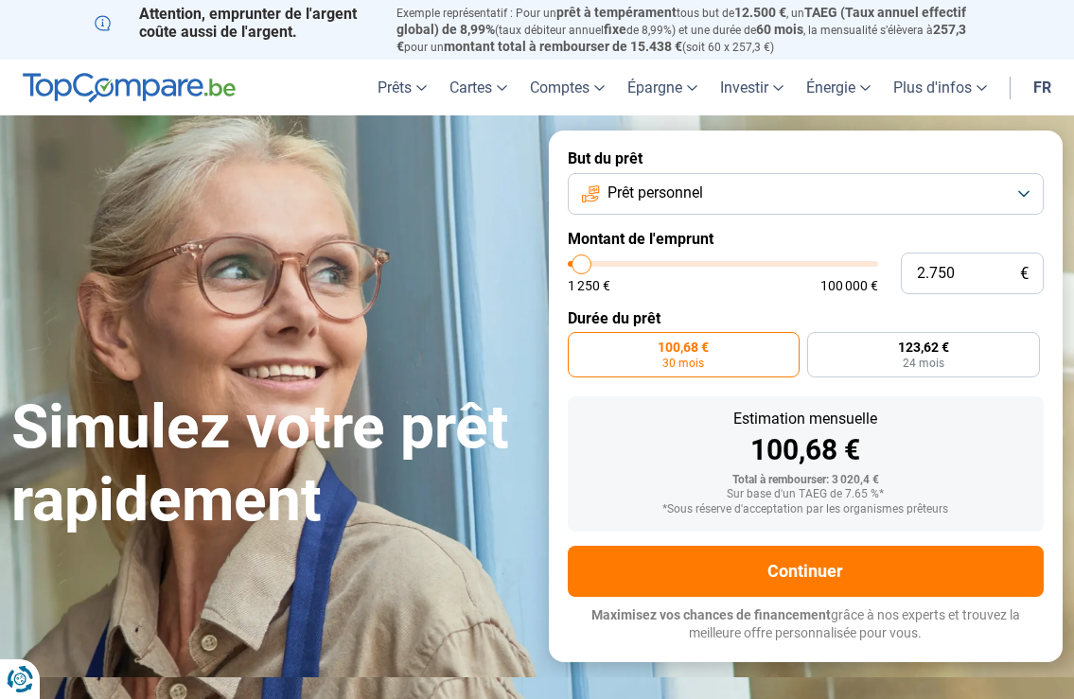
type input "2.500"
type input "2500"
type input "1.750"
type input "1750"
type input "1.500"
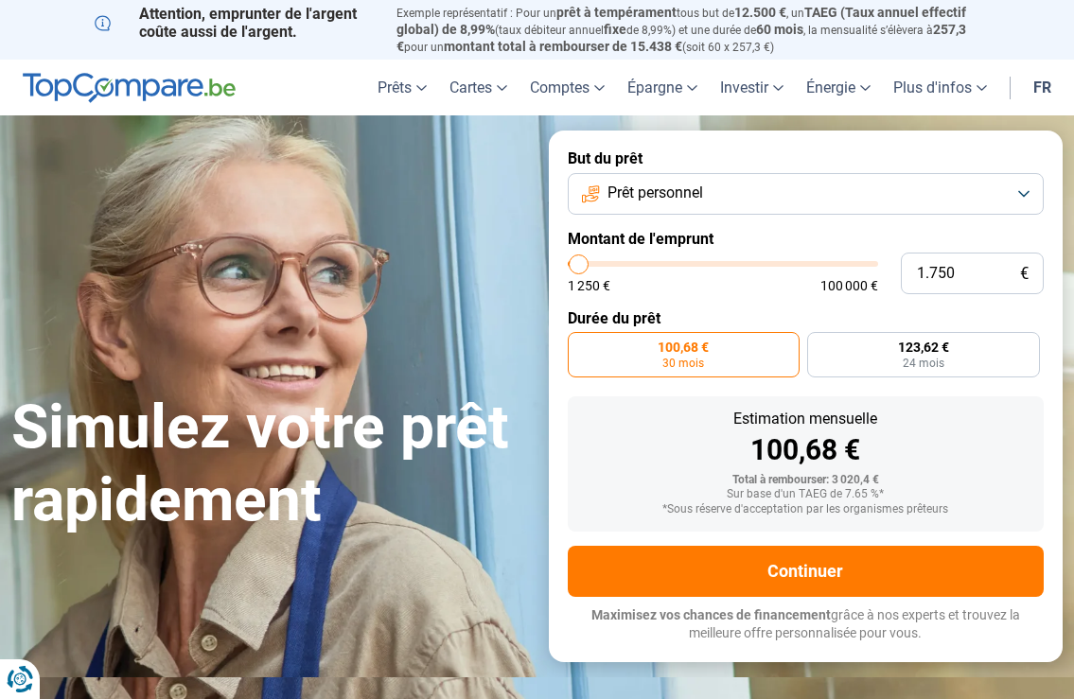
type input "1500"
type input "1.250"
type input "1250"
click at [575, 267] on input "range" at bounding box center [723, 264] width 310 height 6
radio input "true"
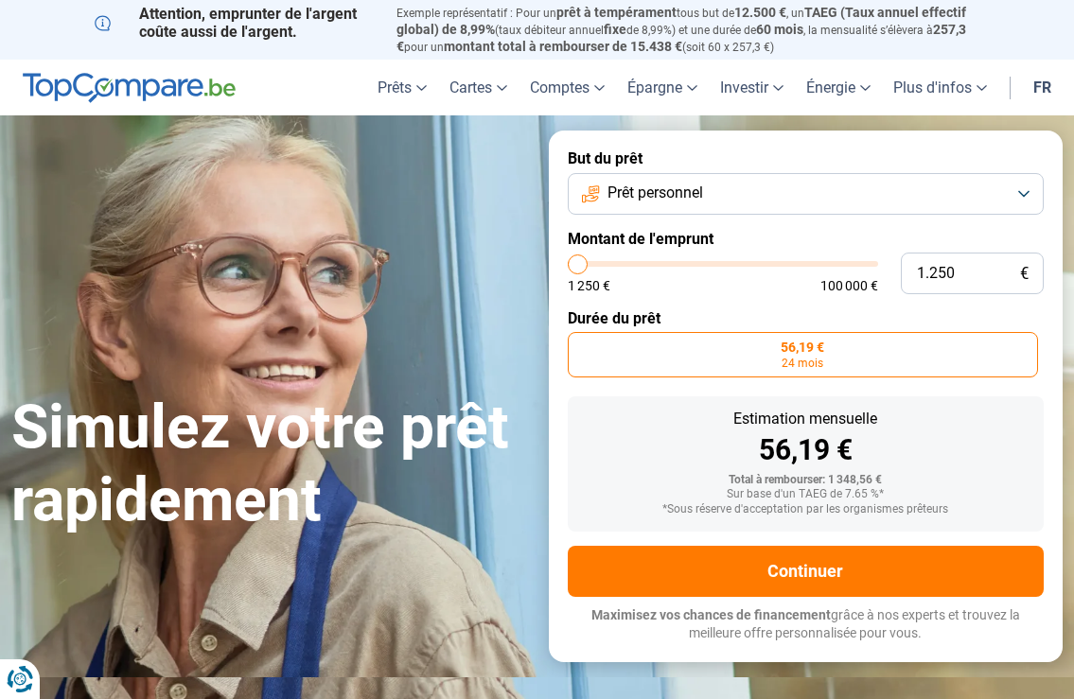
type input "3.750"
click at [587, 263] on input "range" at bounding box center [723, 264] width 310 height 6
